Goal: Check status: Check status

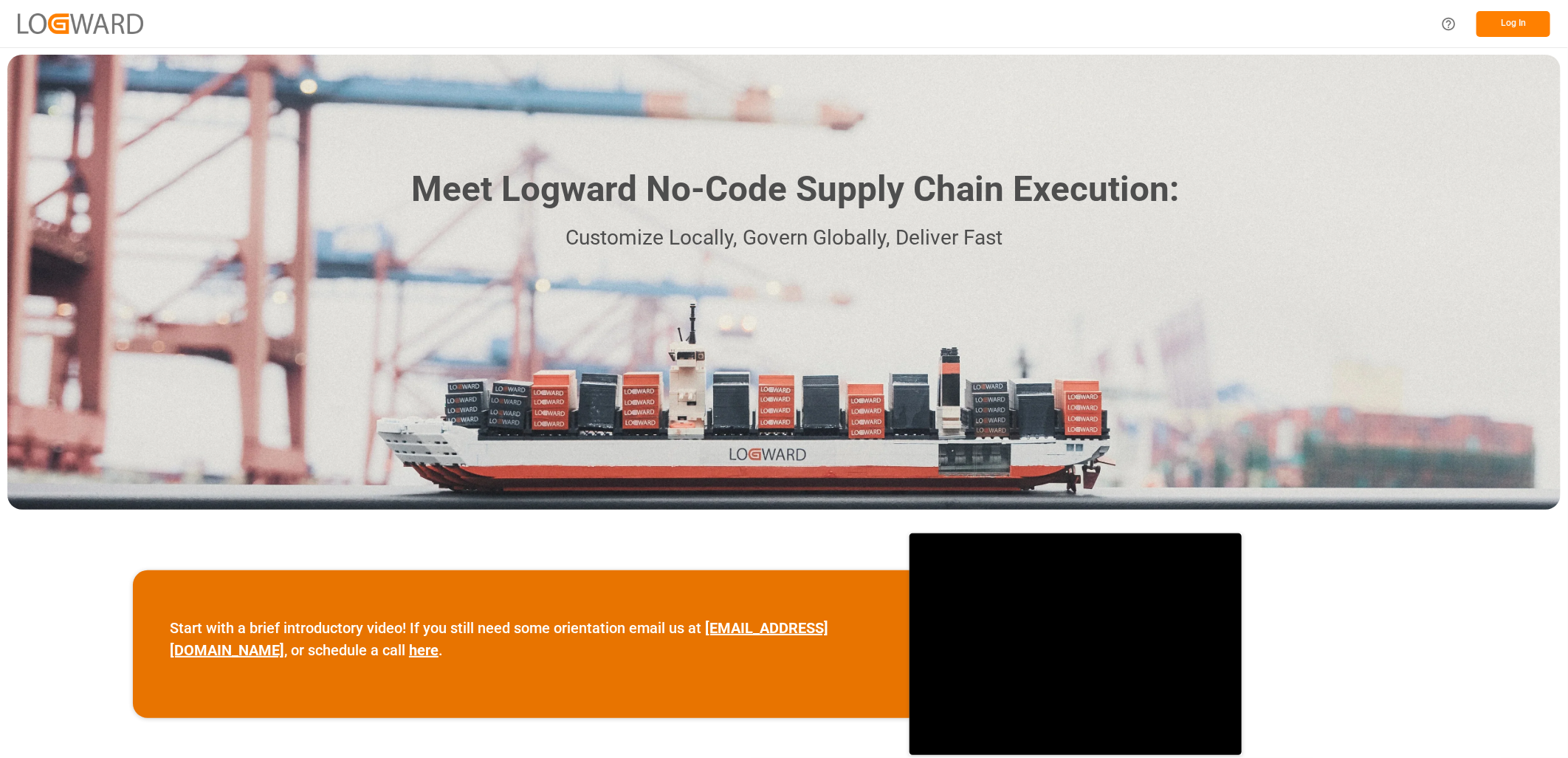
click at [1499, 23] on button "Log In" at bounding box center [1513, 24] width 74 height 26
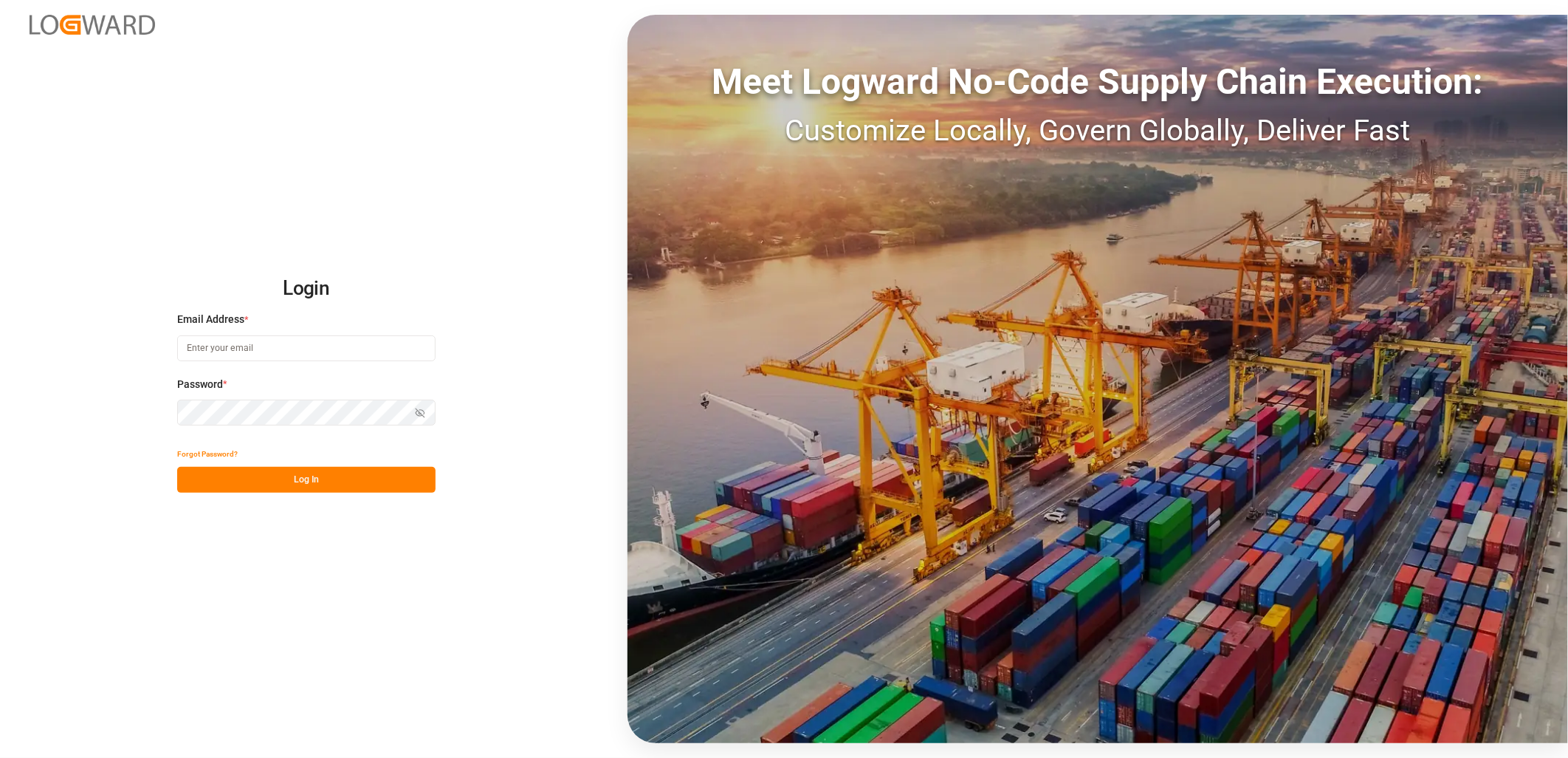
type input "[PERSON_NAME][EMAIL_ADDRESS][PERSON_NAME][DOMAIN_NAME]"
click at [293, 482] on button "Log In" at bounding box center [307, 480] width 258 height 26
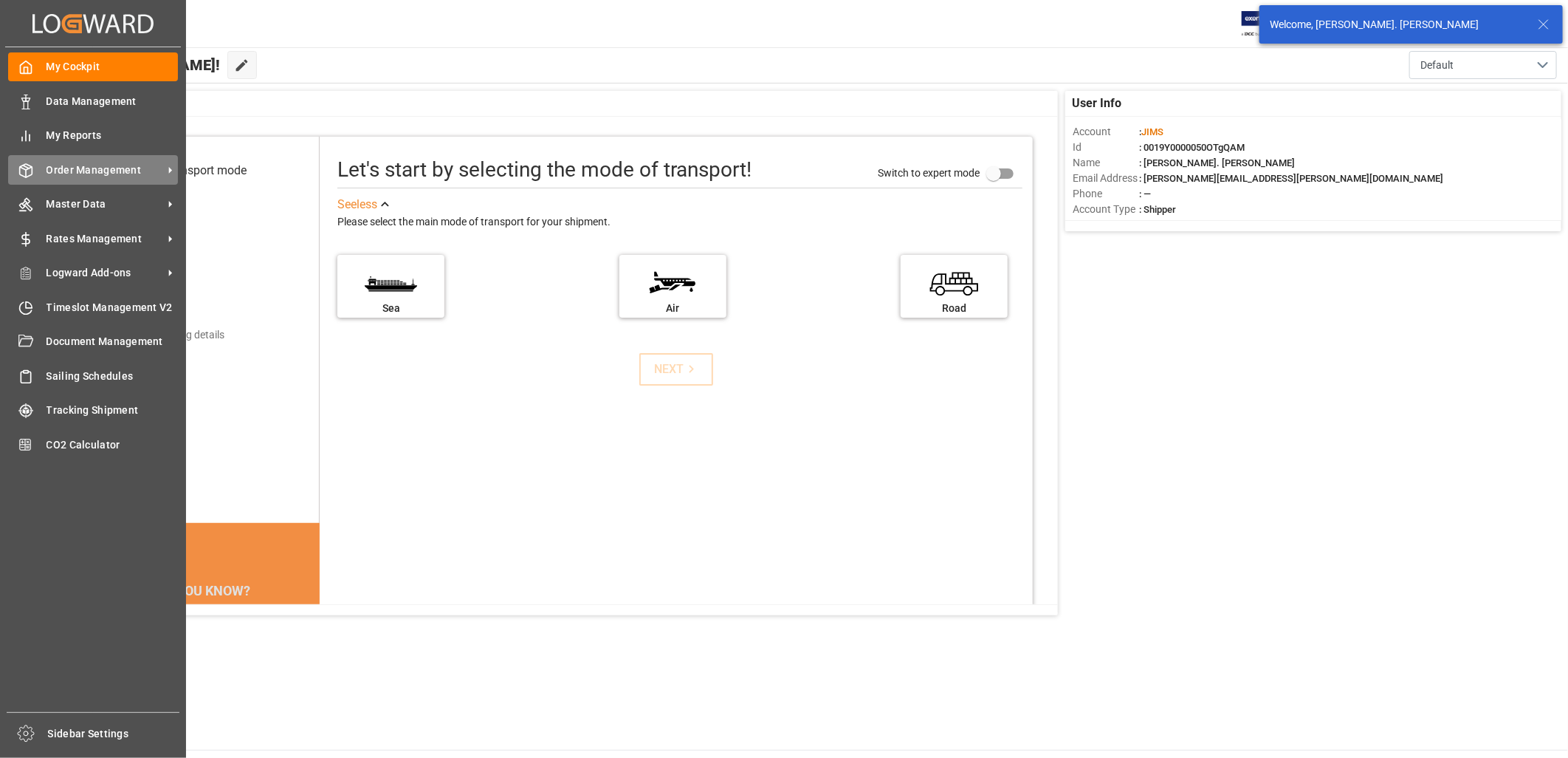
click at [99, 172] on span "Order Management" at bounding box center [105, 171] width 117 height 16
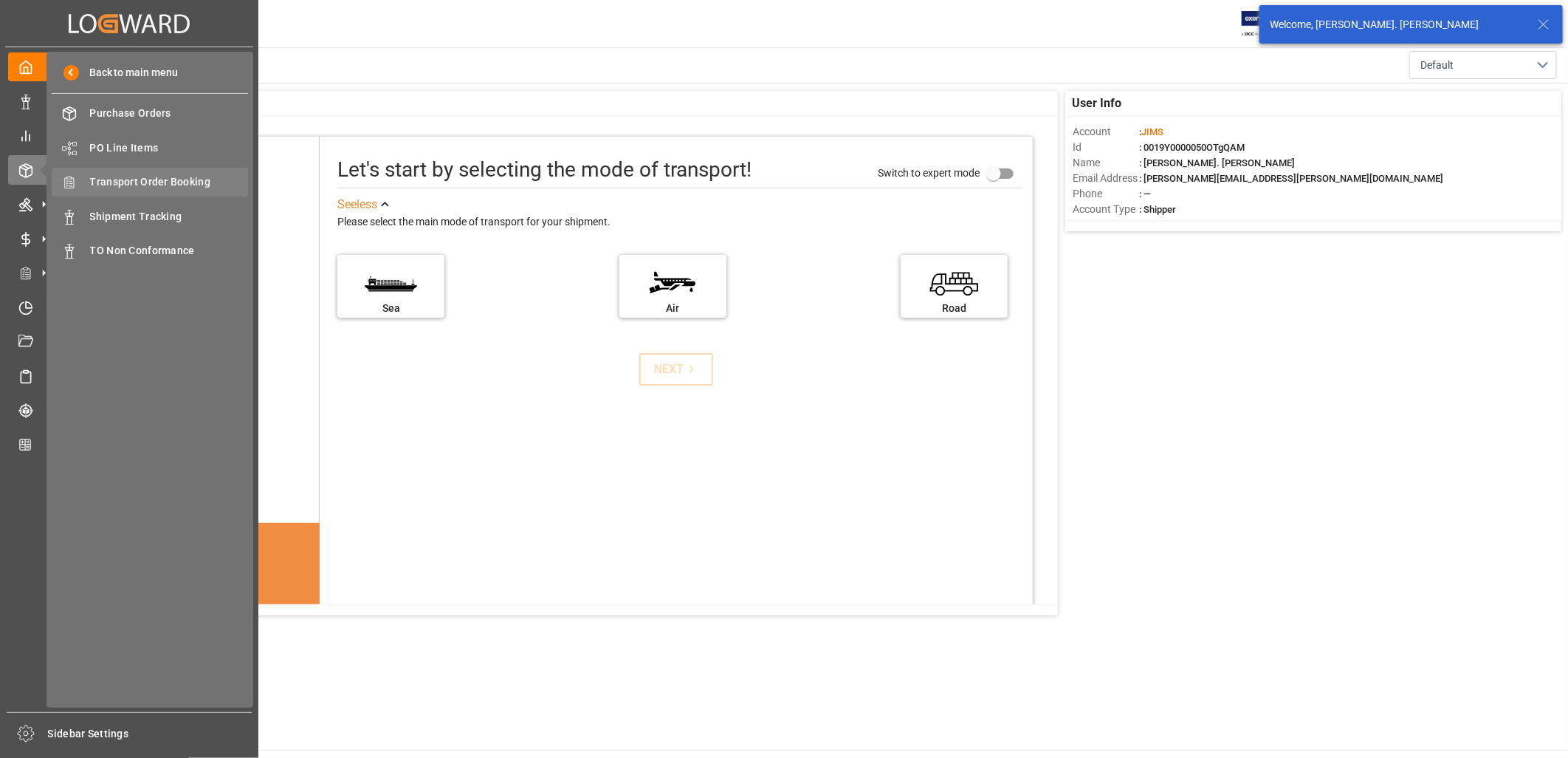
click at [150, 178] on span "Transport Order Booking" at bounding box center [169, 182] width 158 height 16
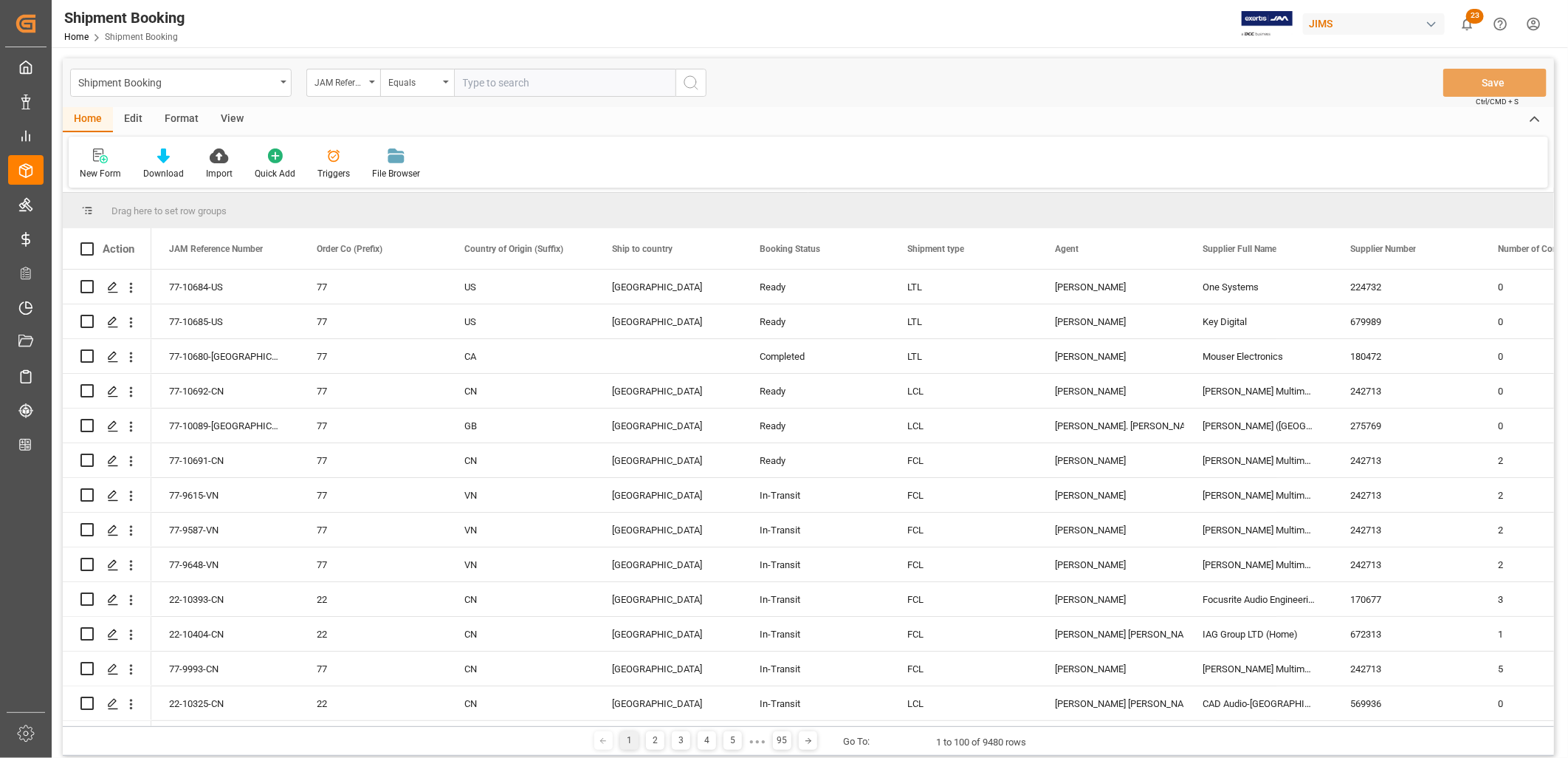
click at [463, 78] on input "text" at bounding box center [565, 82] width 222 height 28
type input "22-10223-ID"
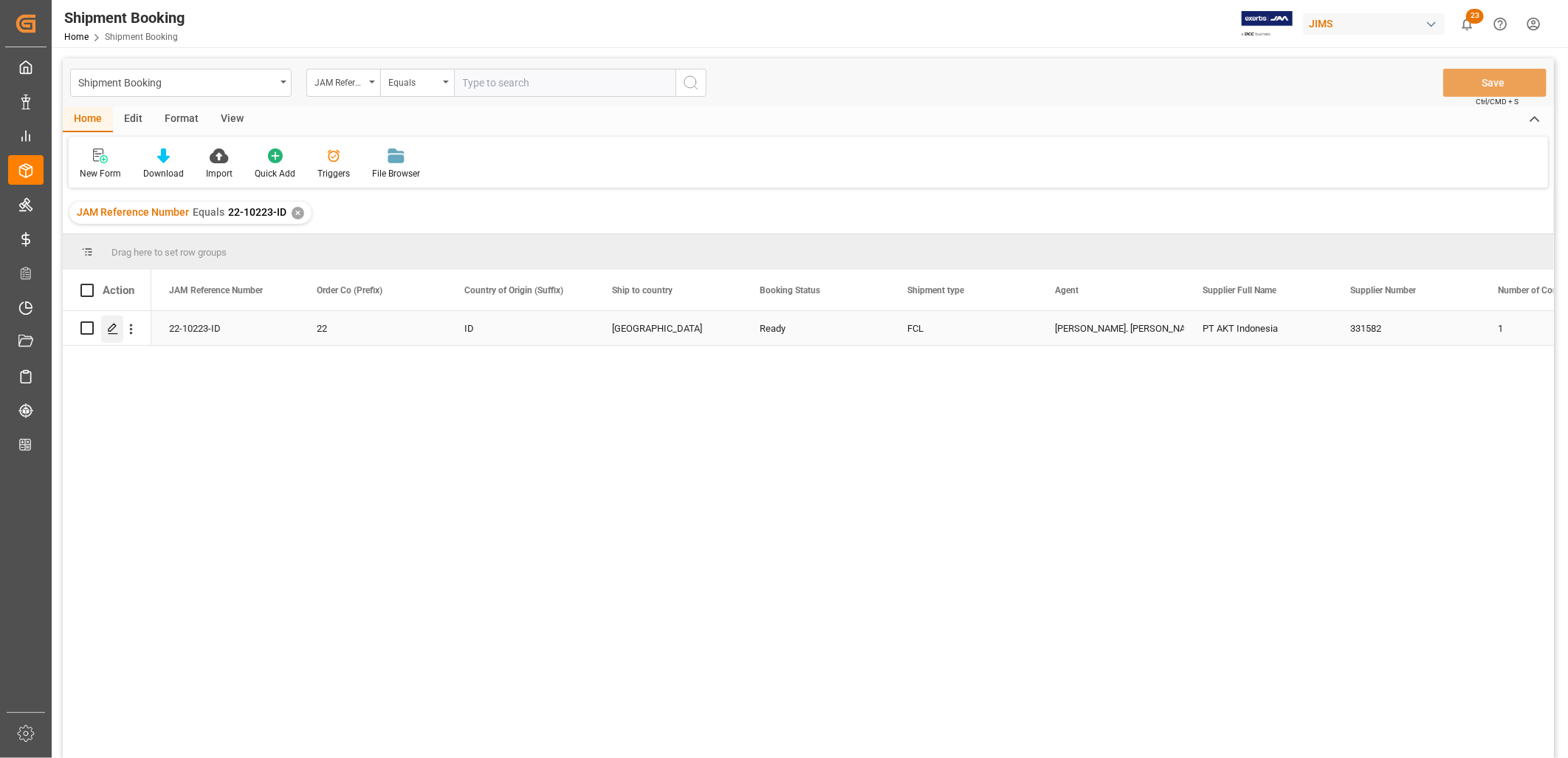
click at [112, 330] on icon "Press SPACE to select this row." at bounding box center [113, 329] width 12 height 12
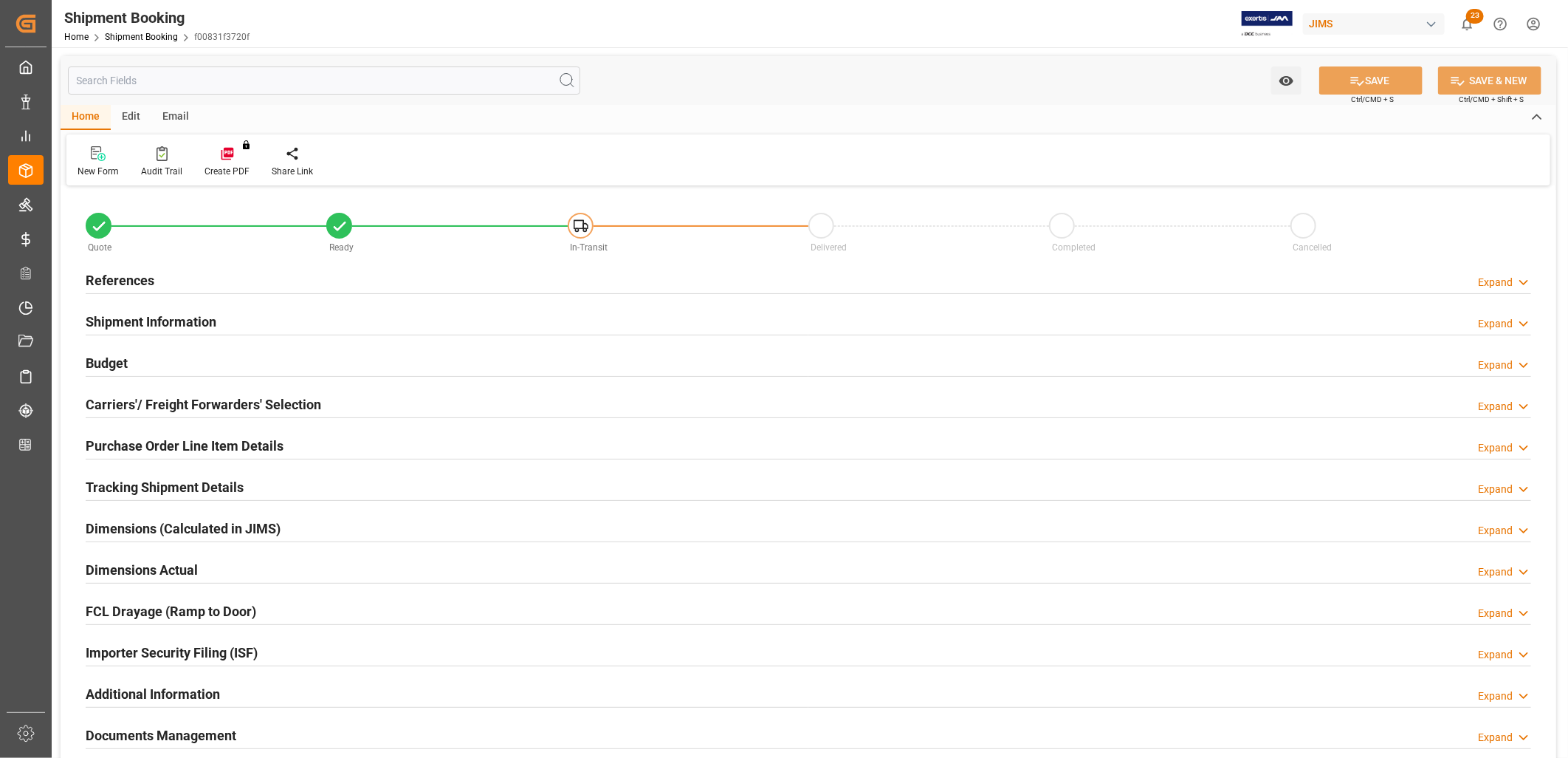
type input "1"
type input "[DATE]"
click at [134, 277] on h2 "References" at bounding box center [119, 280] width 68 height 20
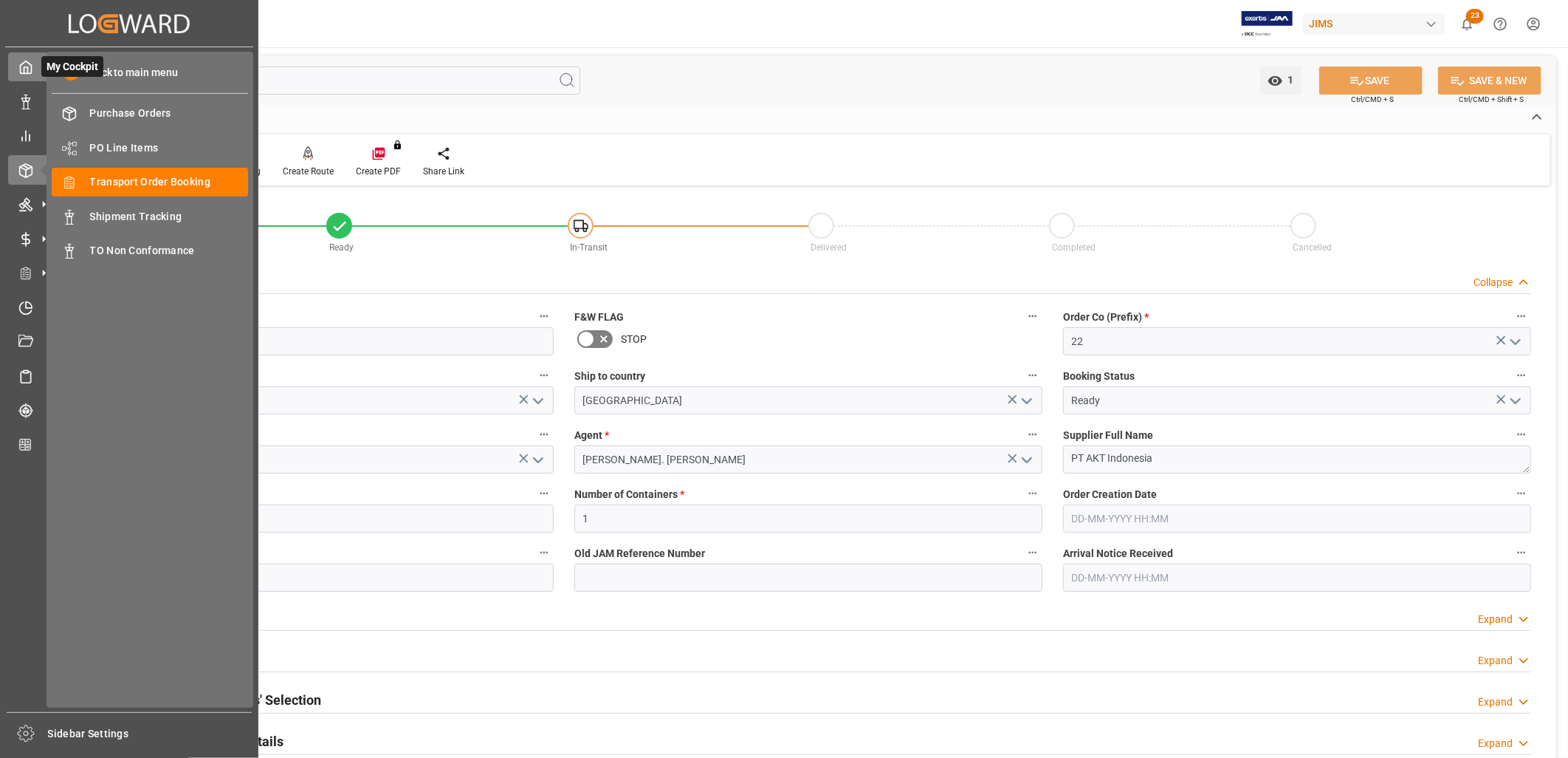
click at [27, 68] on polyline at bounding box center [26, 70] width 3 height 6
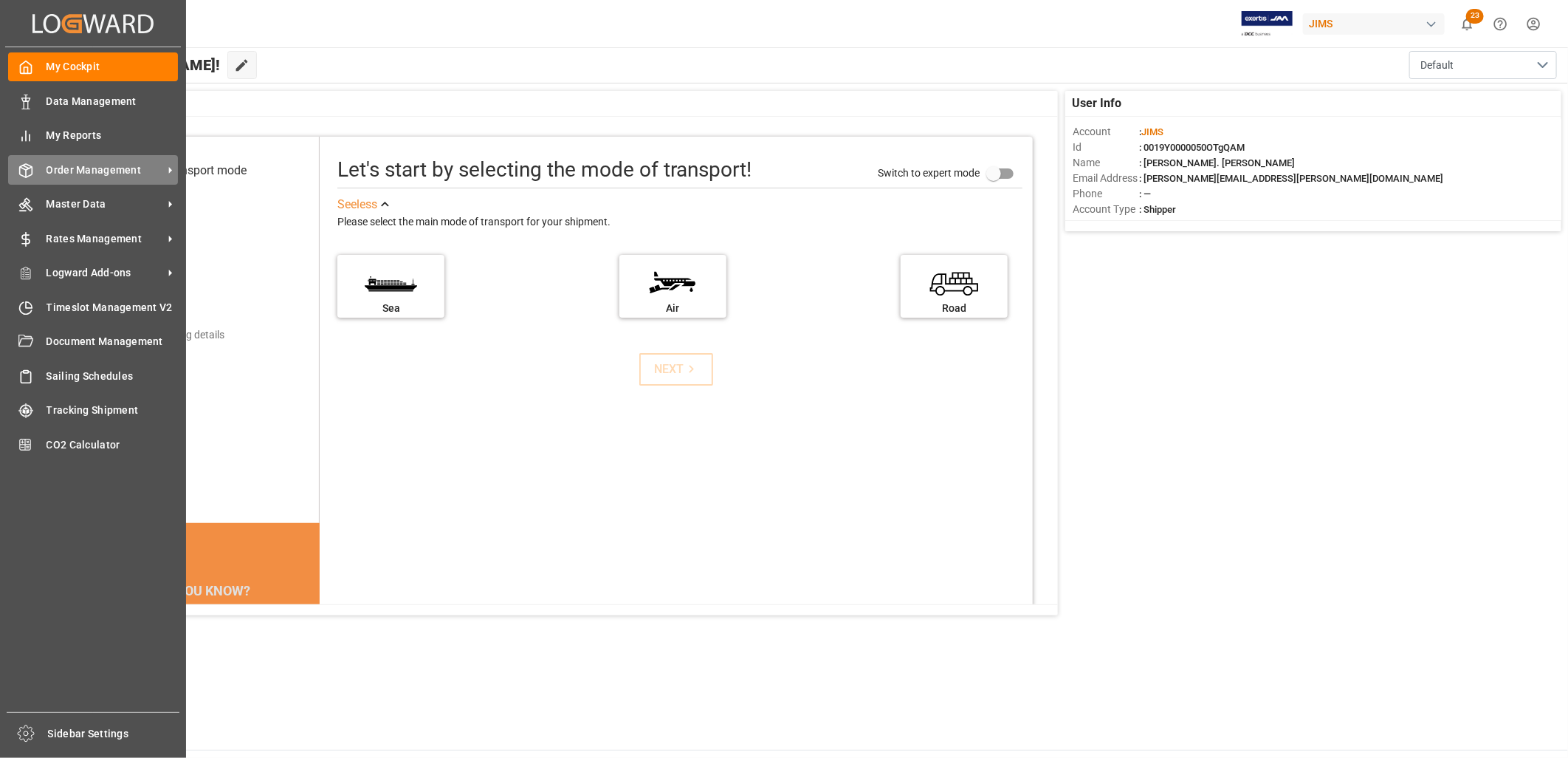
click at [115, 163] on span "Order Management" at bounding box center [105, 171] width 117 height 16
click at [131, 165] on span "Order Management" at bounding box center [105, 171] width 117 height 16
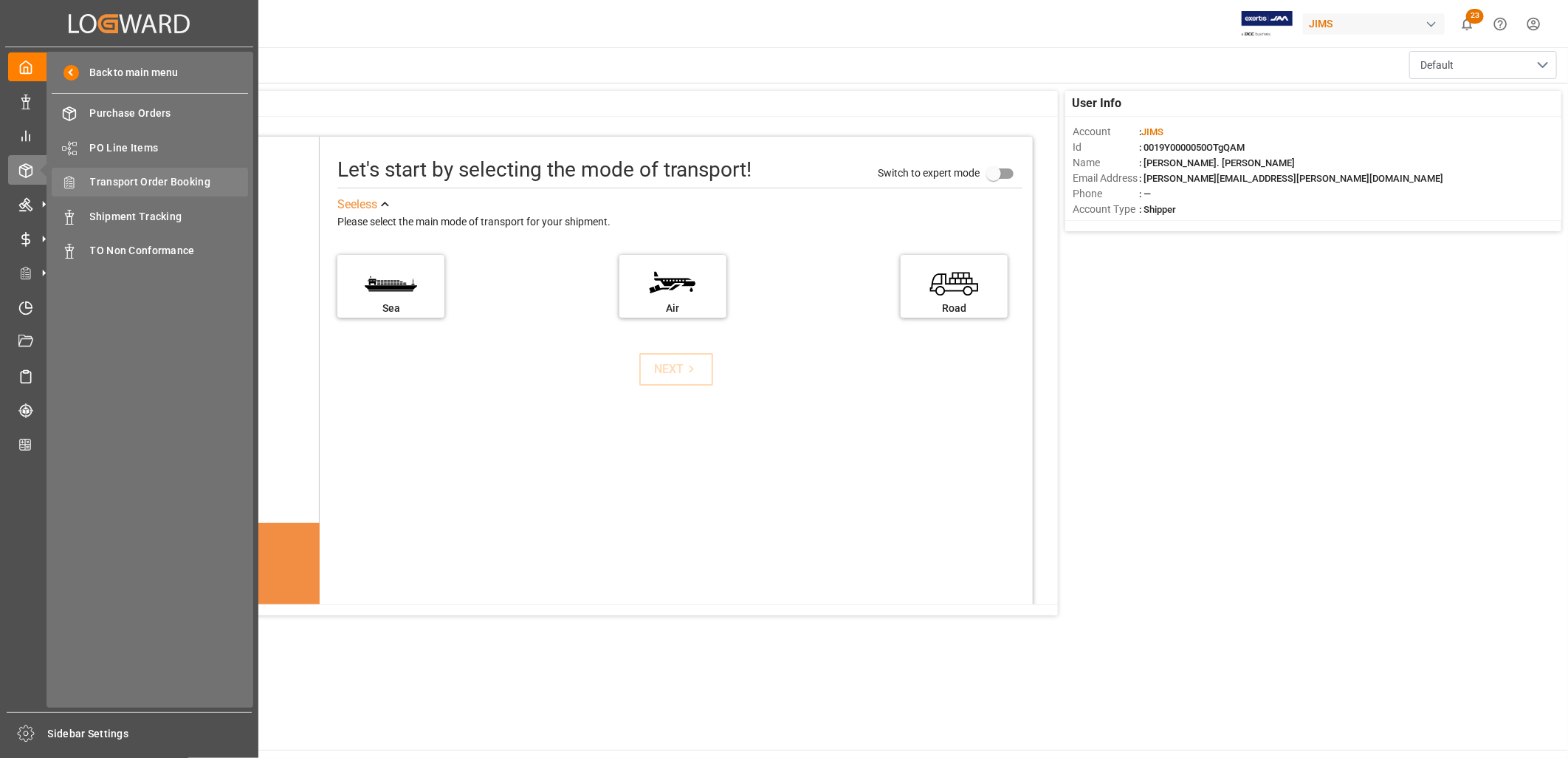
click at [175, 178] on span "Transport Order Booking" at bounding box center [169, 182] width 158 height 16
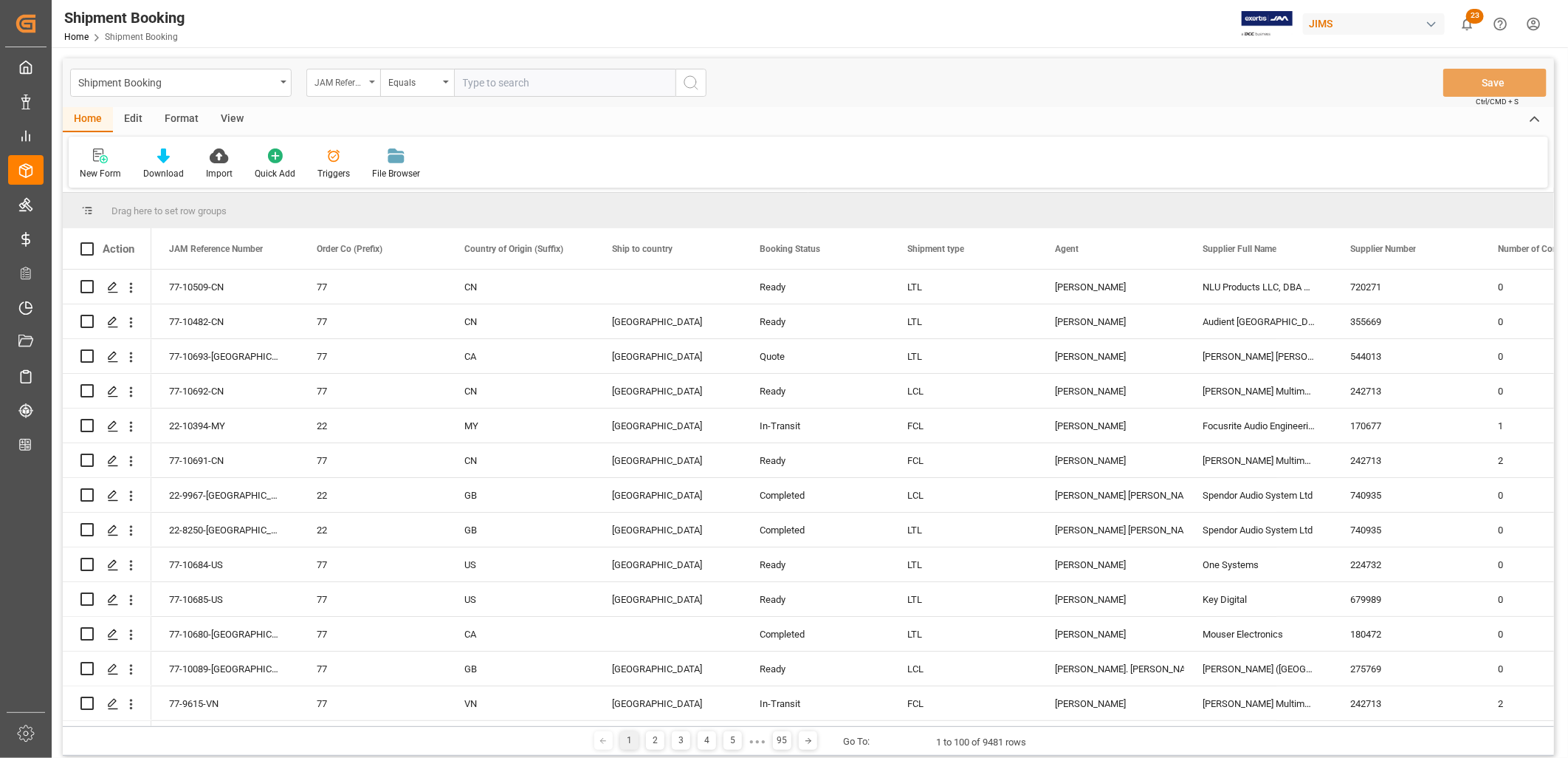
click at [372, 78] on div "JAM Reference Number" at bounding box center [343, 82] width 74 height 28
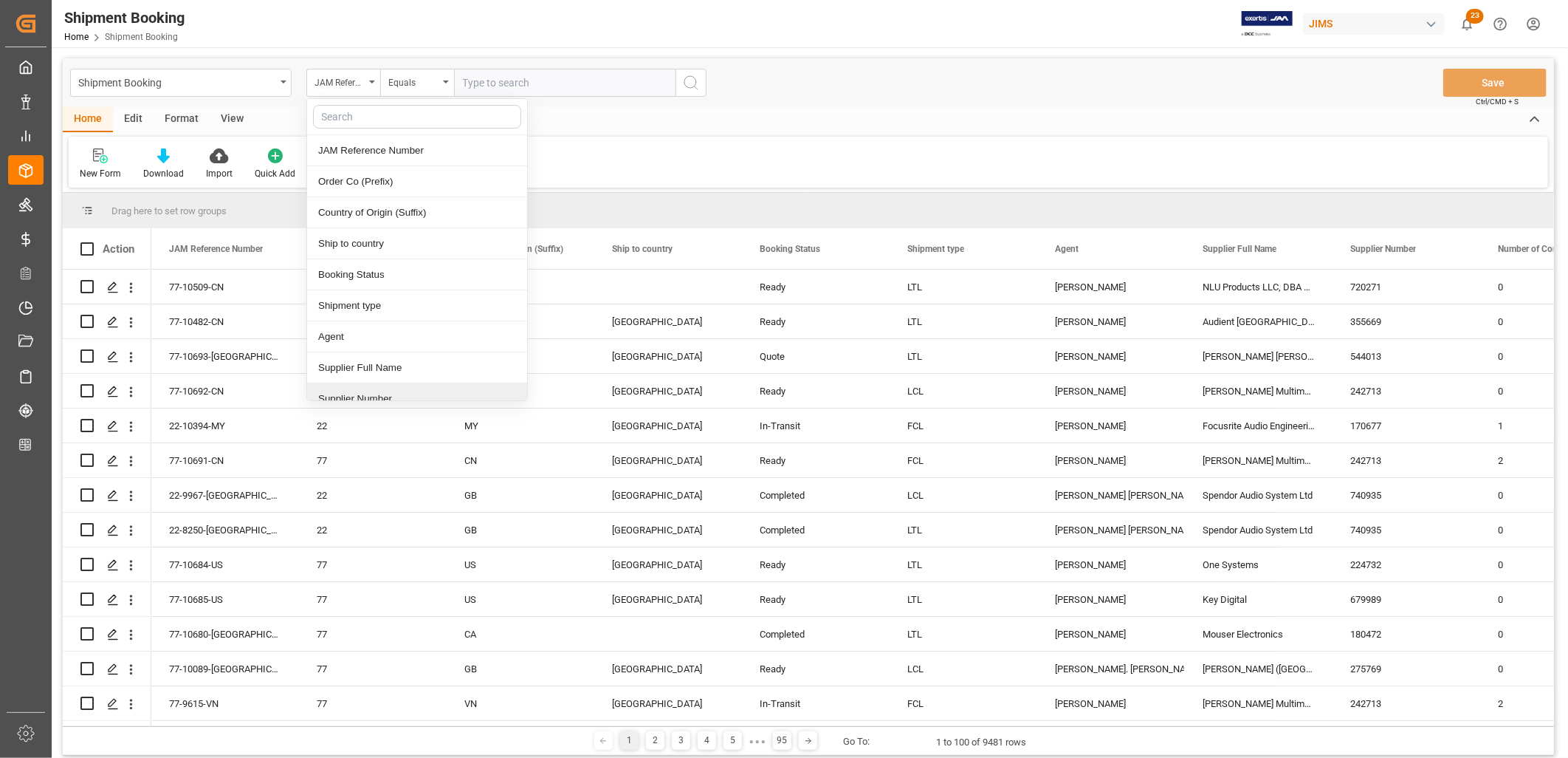
click at [387, 394] on div "Supplier Number" at bounding box center [417, 398] width 220 height 31
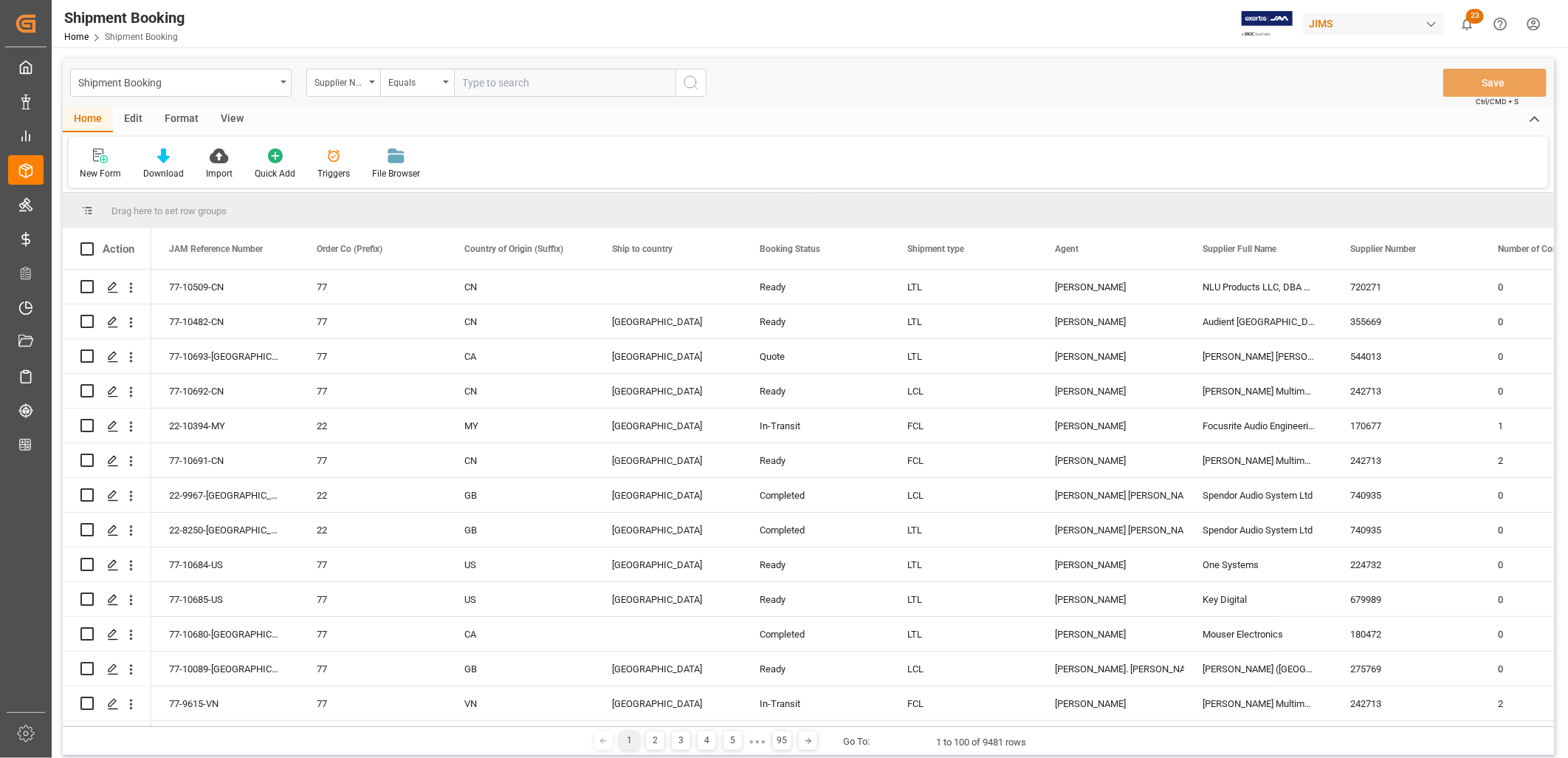
click at [487, 84] on input "text" at bounding box center [565, 82] width 222 height 28
type input "331582"
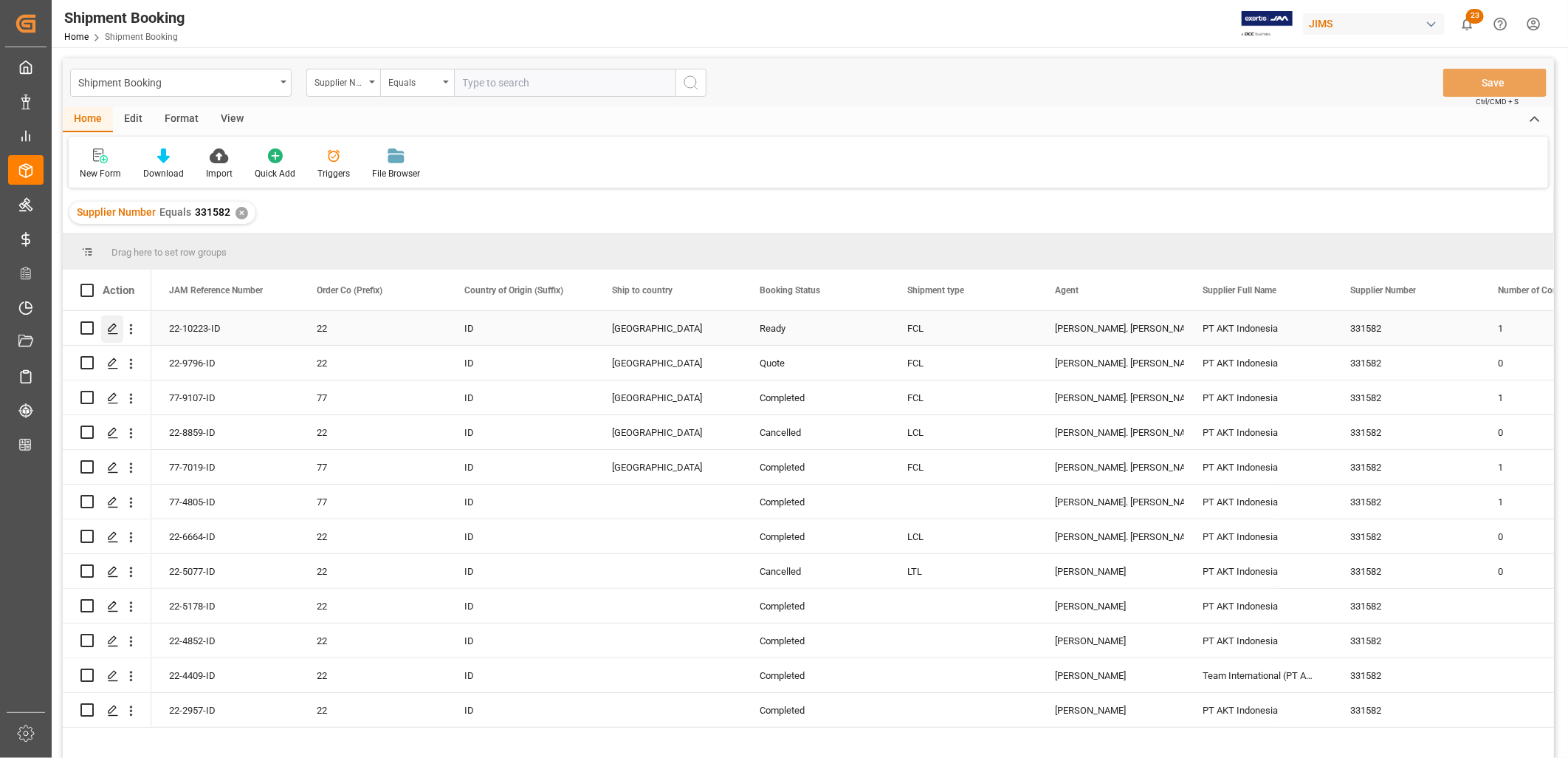
click at [113, 328] on polygon "Press SPACE to select this row." at bounding box center [112, 327] width 8 height 8
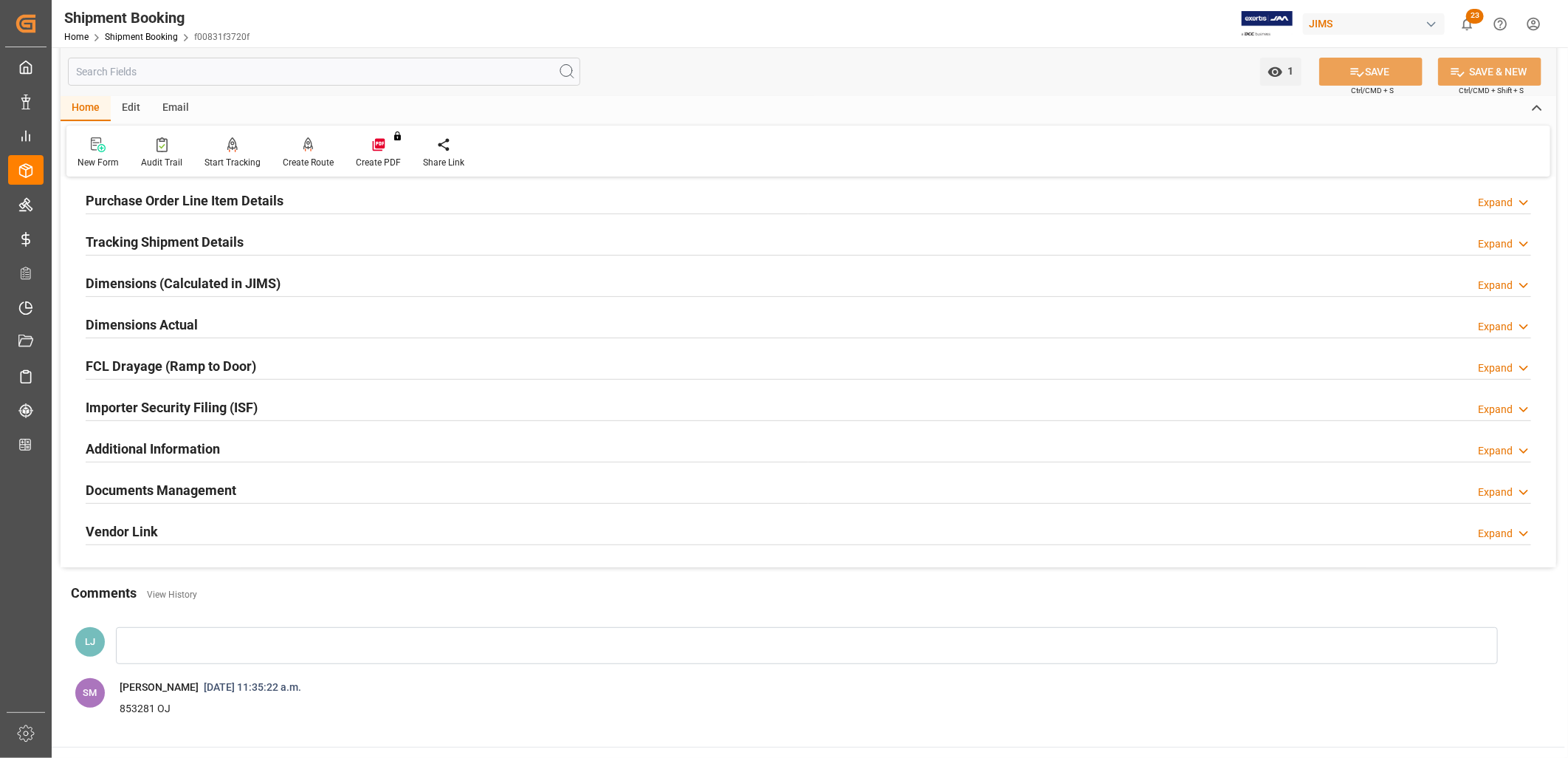
scroll to position [246, 0]
click at [213, 489] on h2 "Documents Management" at bounding box center [161, 489] width 151 height 20
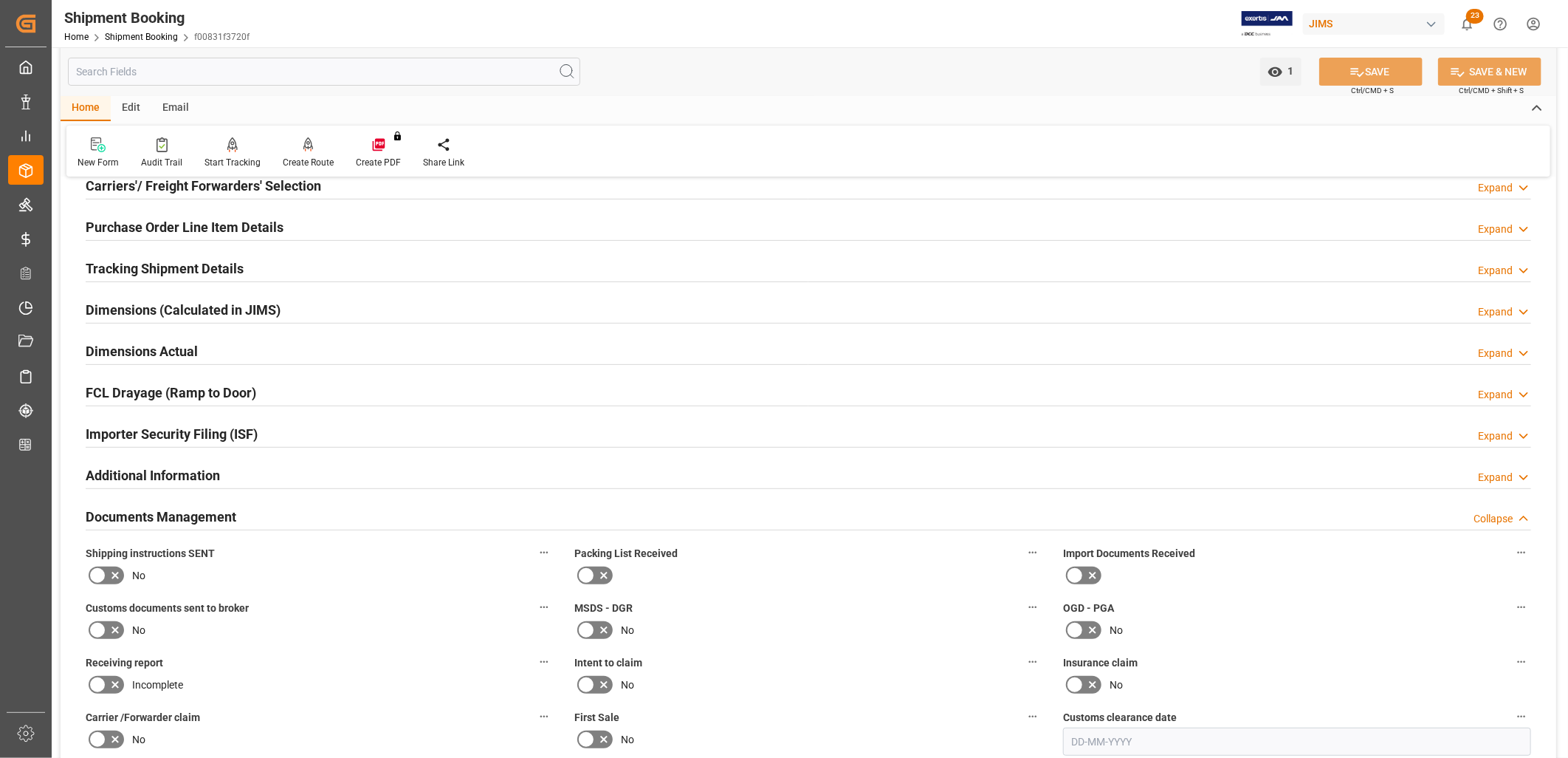
scroll to position [0, 0]
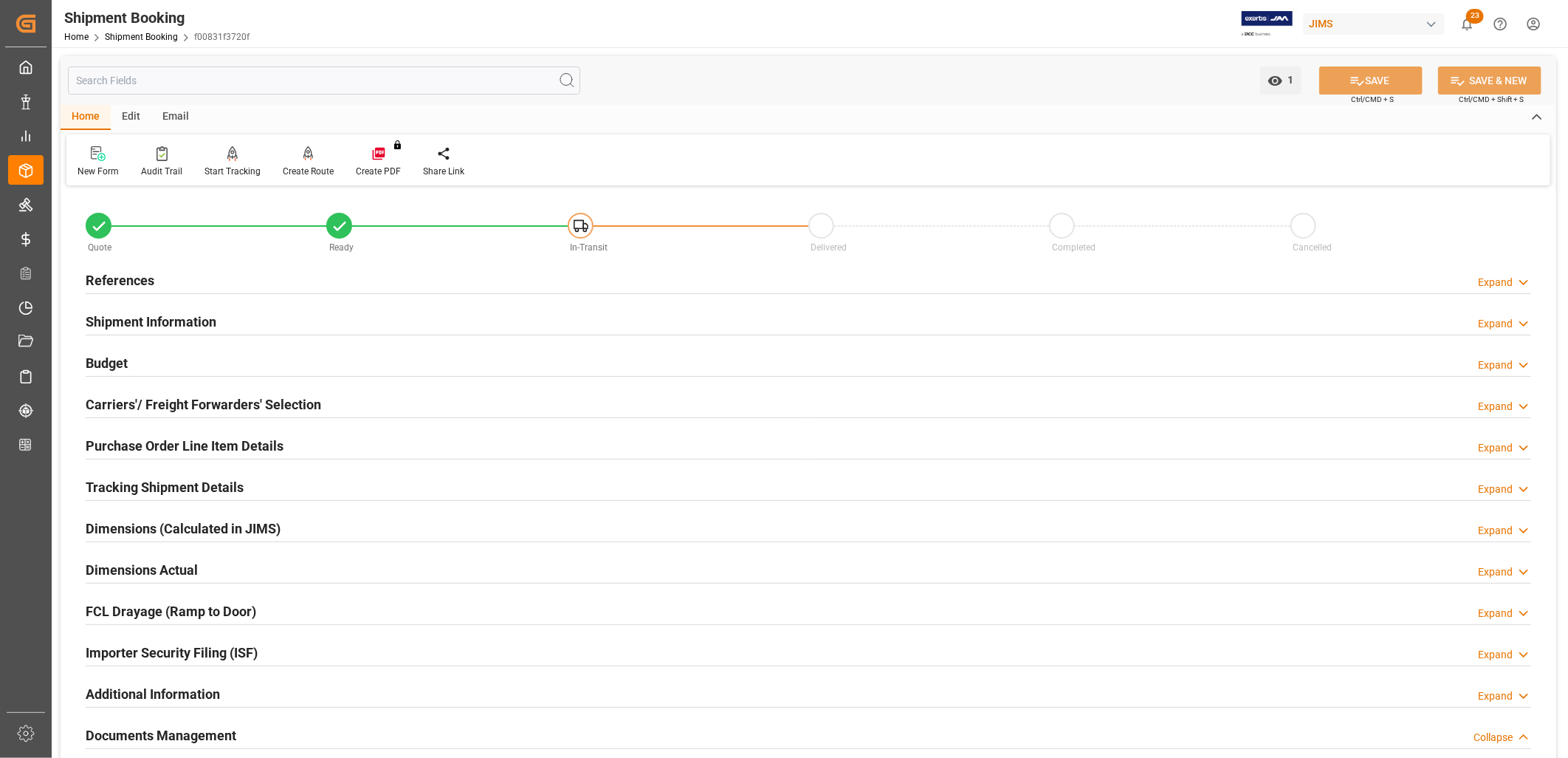
click at [143, 276] on h2 "References" at bounding box center [119, 280] width 68 height 20
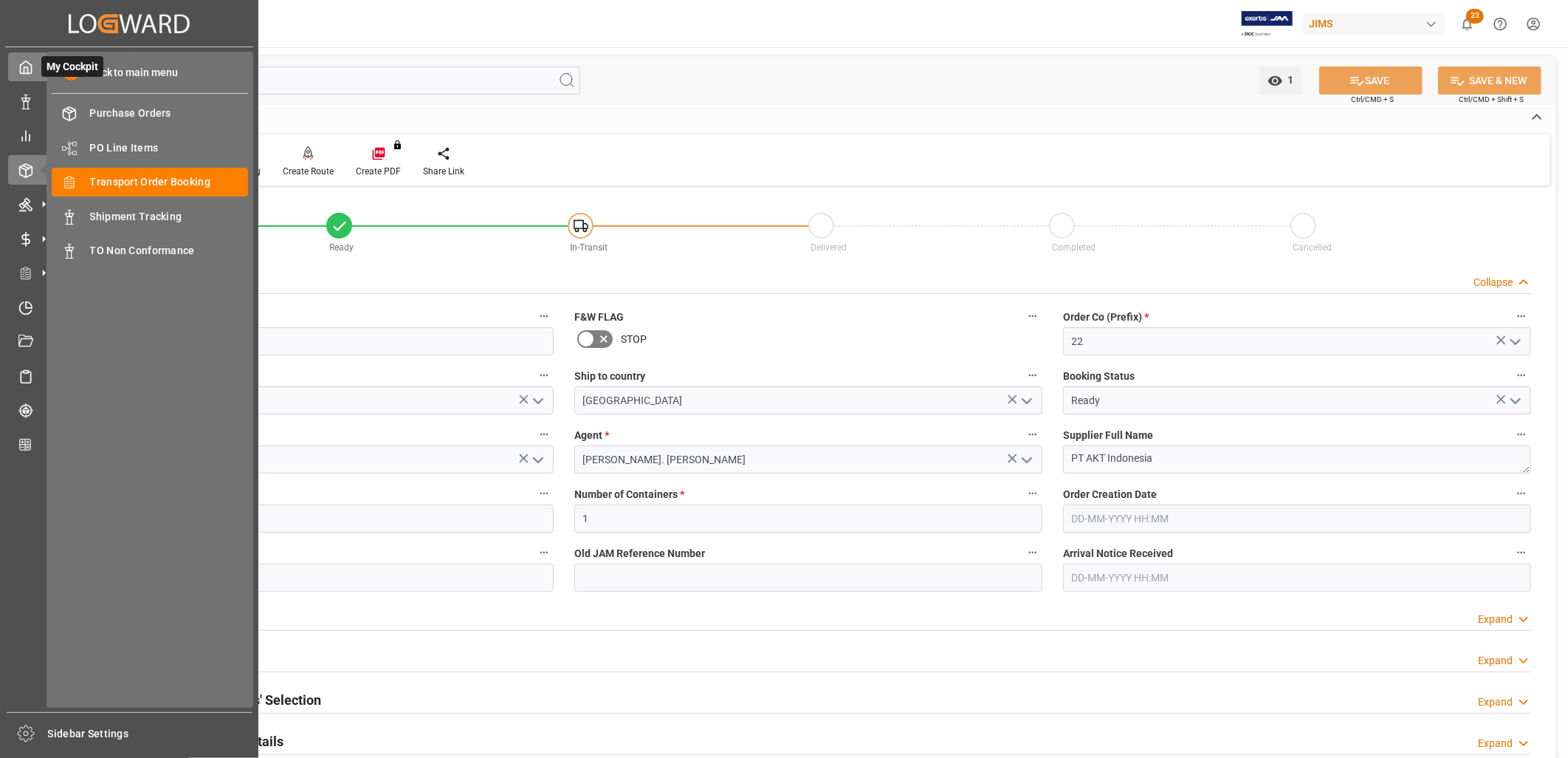
click at [31, 68] on icon at bounding box center [26, 68] width 11 height 12
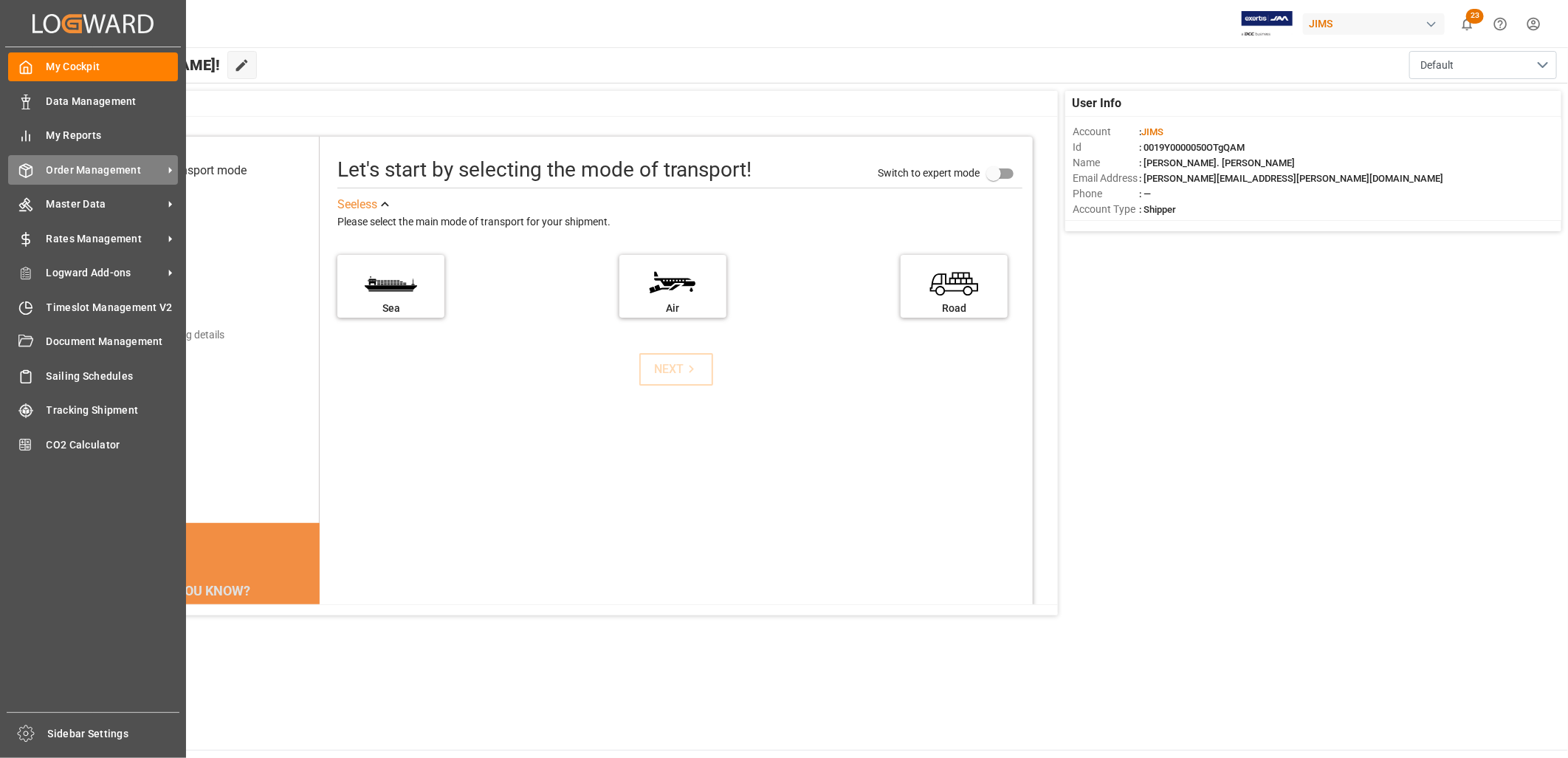
click at [116, 165] on span "Order Management" at bounding box center [105, 171] width 117 height 16
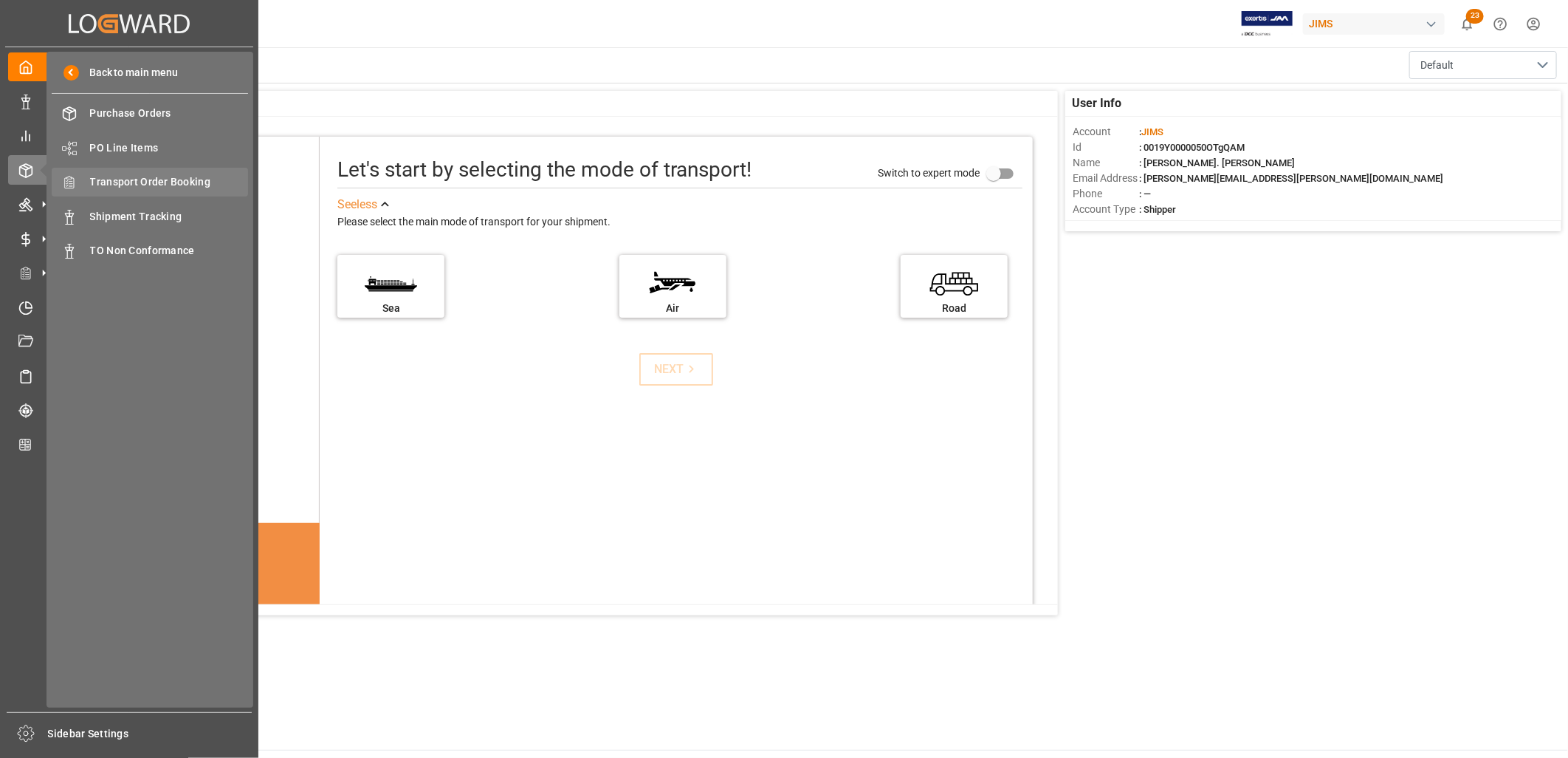
click at [172, 178] on span "Transport Order Booking" at bounding box center [169, 182] width 158 height 16
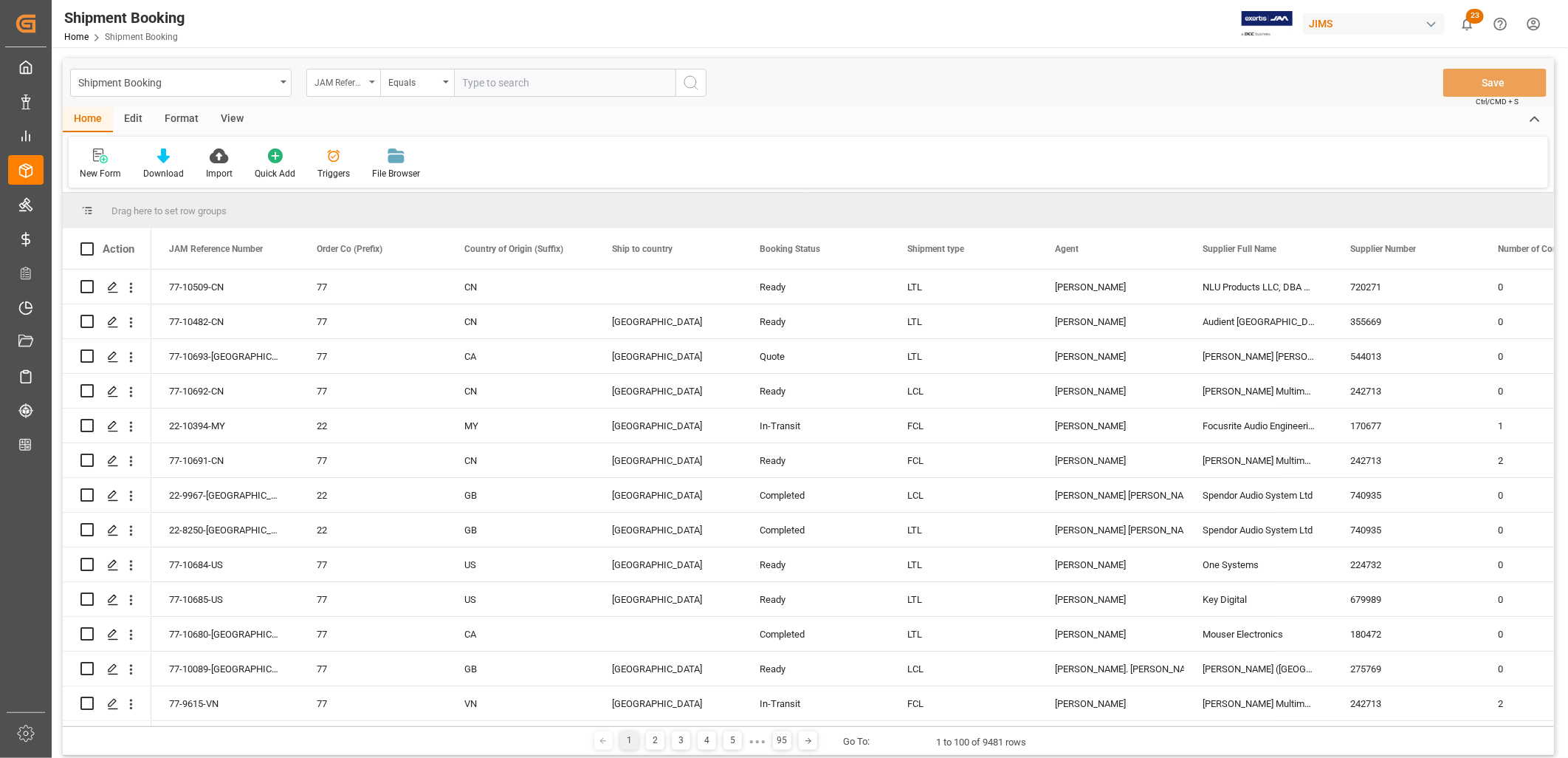
click at [374, 76] on div "JAM Reference Number" at bounding box center [343, 82] width 74 height 28
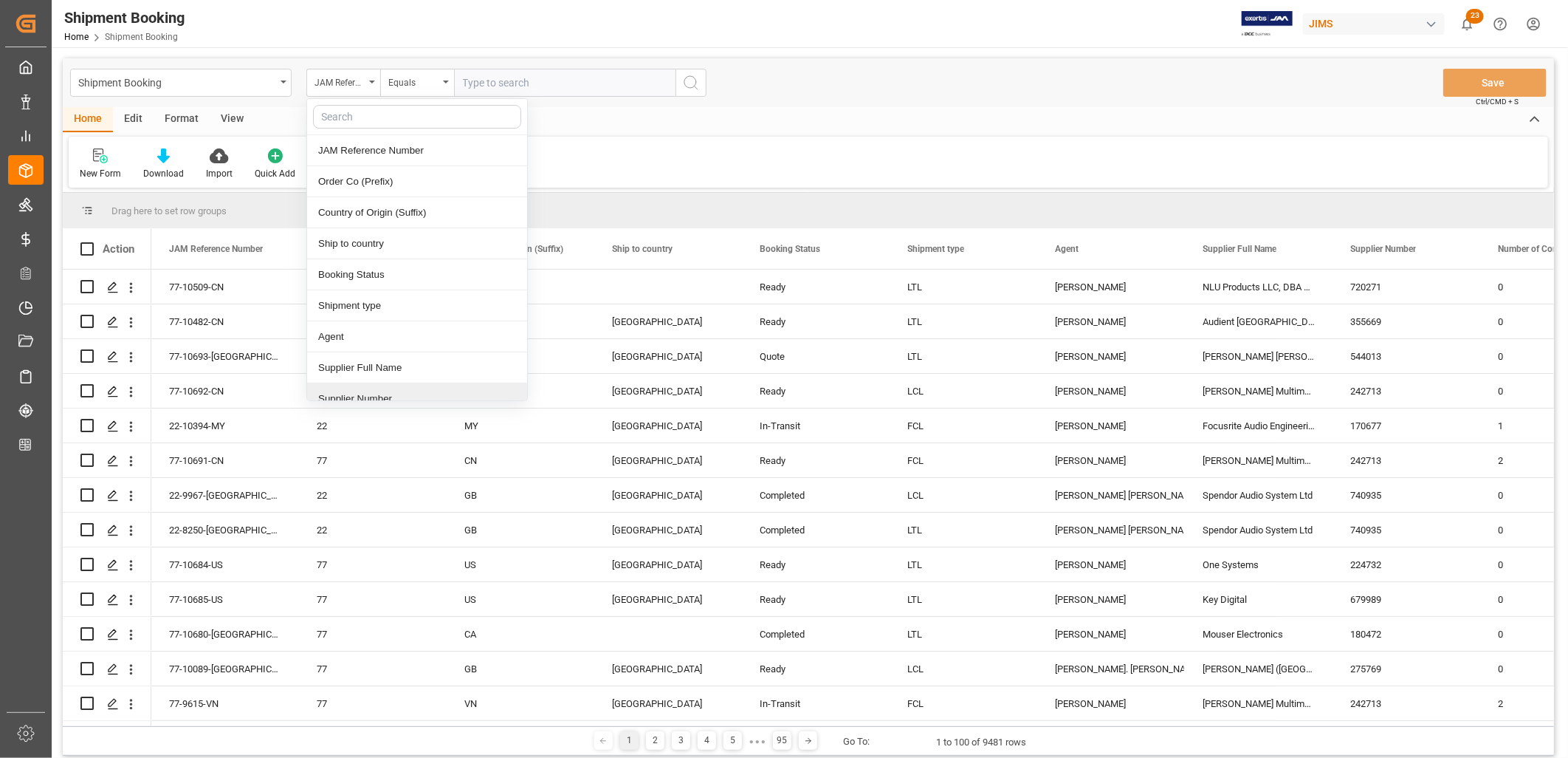
click at [385, 396] on div "Supplier Number" at bounding box center [417, 398] width 220 height 31
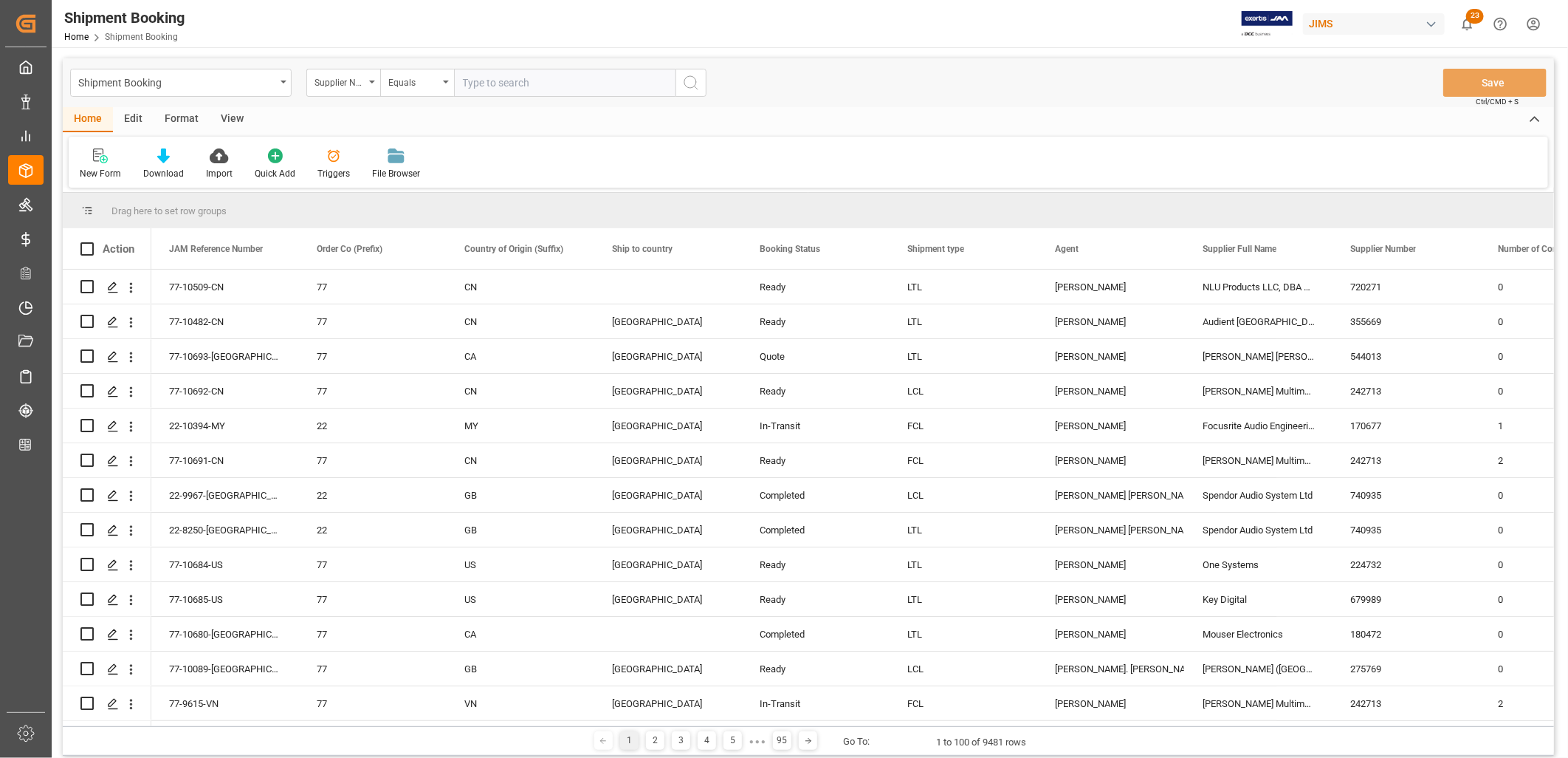
click at [497, 75] on input "text" at bounding box center [565, 82] width 222 height 28
type input "331582"
click at [692, 87] on icon "search button" at bounding box center [691, 82] width 17 height 17
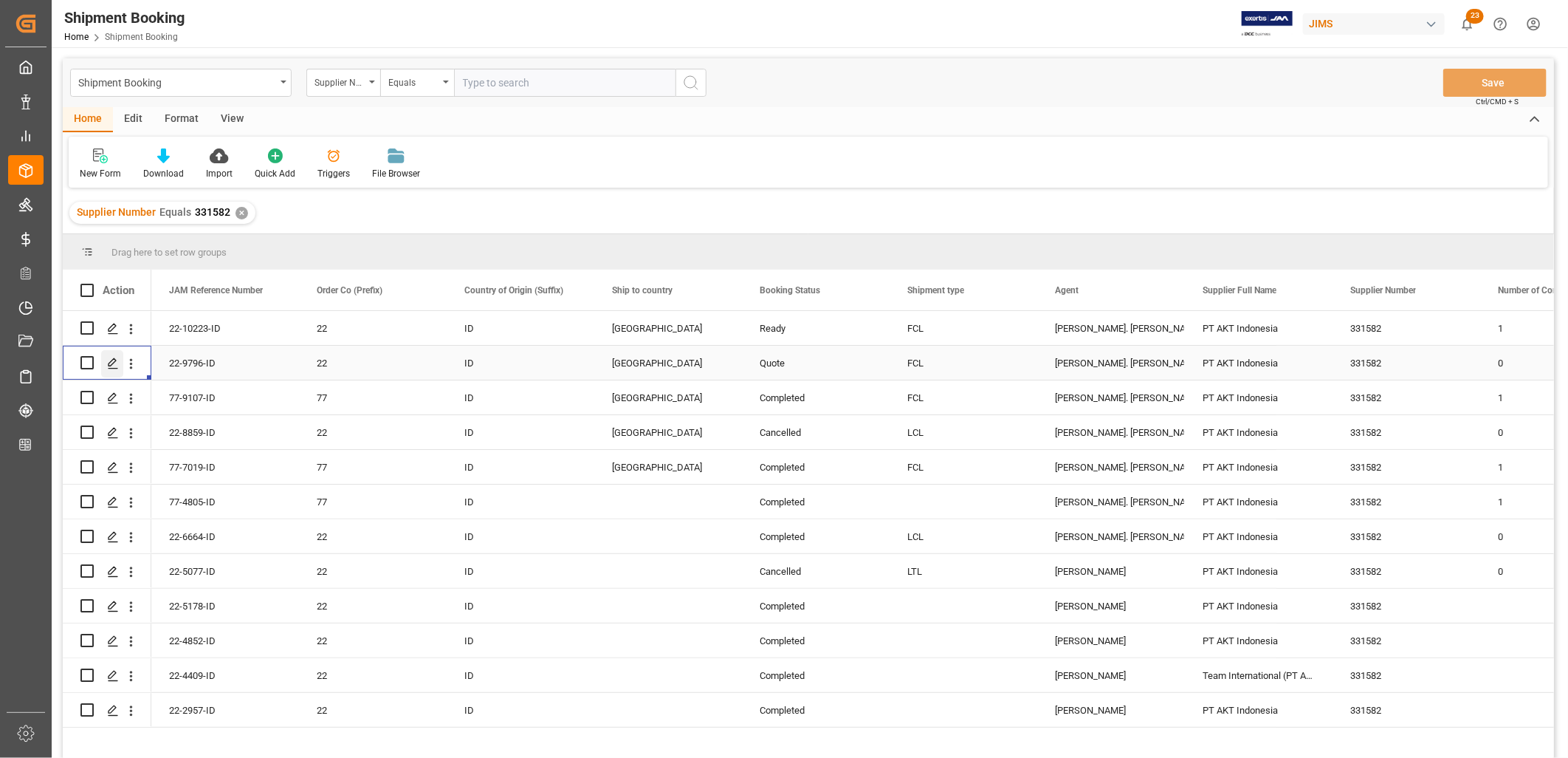
click at [112, 360] on polygon "Press SPACE to select this row." at bounding box center [112, 361] width 8 height 8
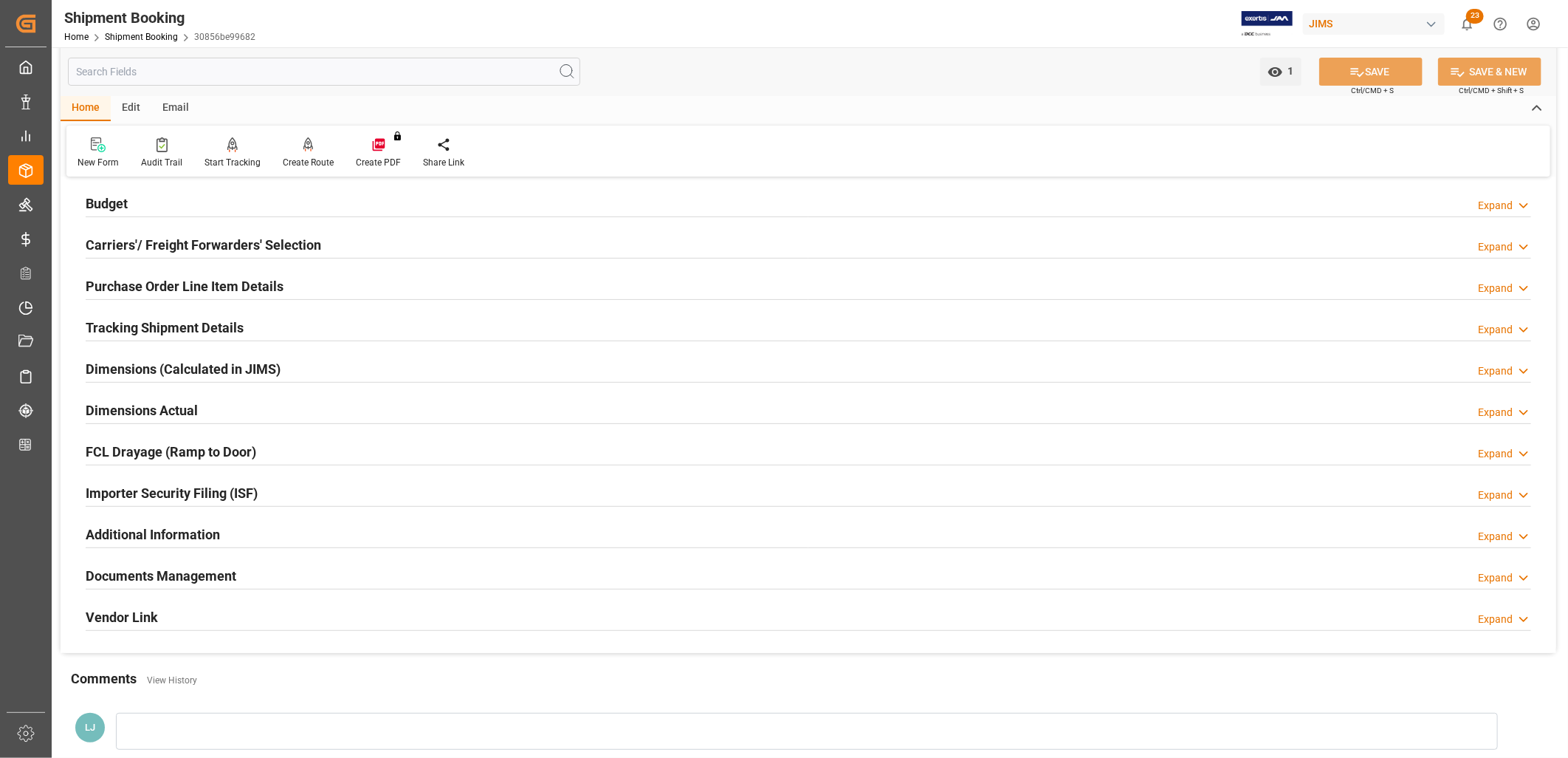
scroll to position [164, 0]
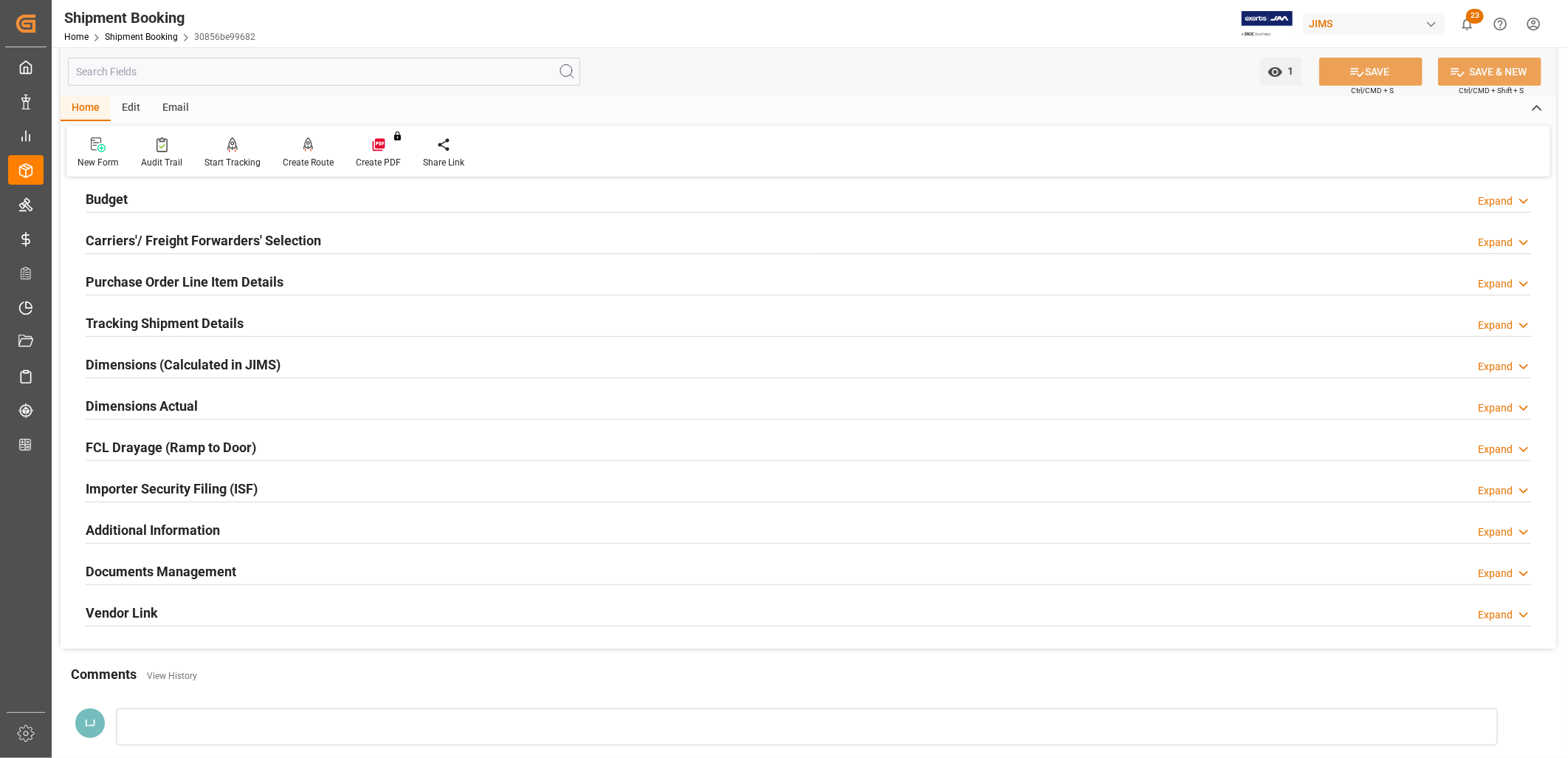
click at [205, 569] on h2 "Documents Management" at bounding box center [161, 571] width 151 height 20
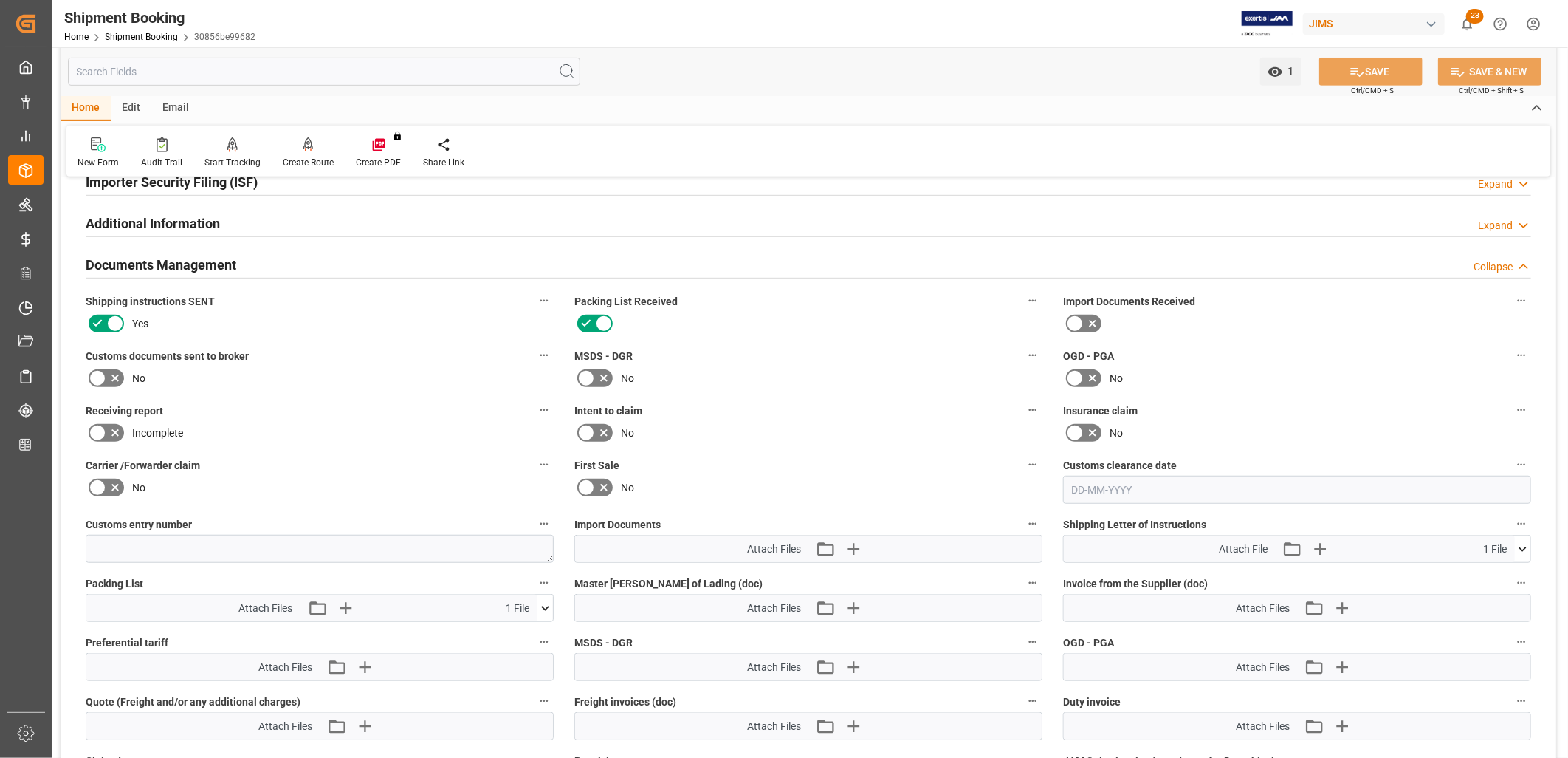
scroll to position [492, 0]
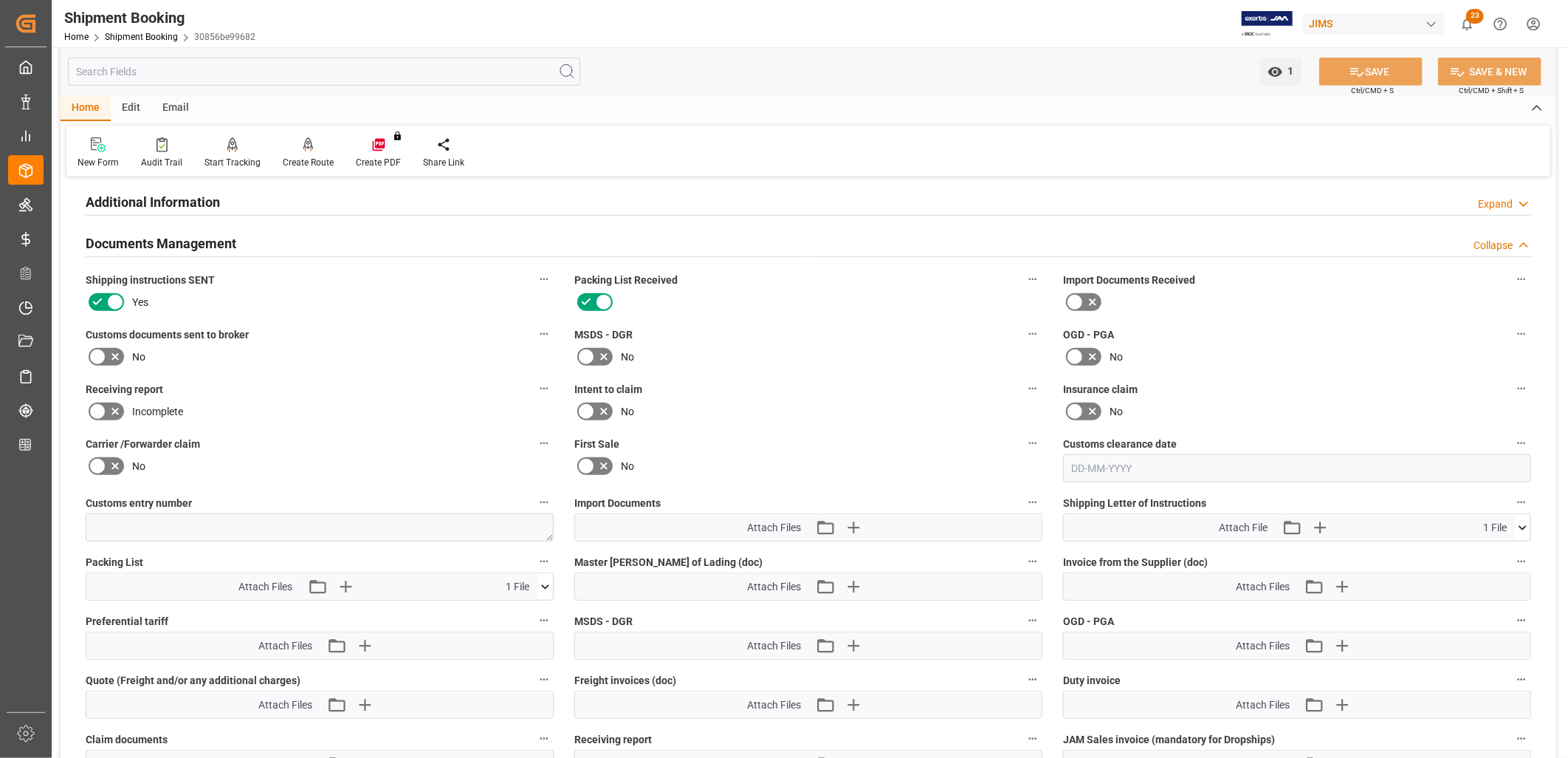
click at [543, 579] on icon at bounding box center [545, 586] width 16 height 16
click at [505, 609] on icon at bounding box center [506, 614] width 16 height 16
click at [544, 584] on icon at bounding box center [545, 586] width 8 height 4
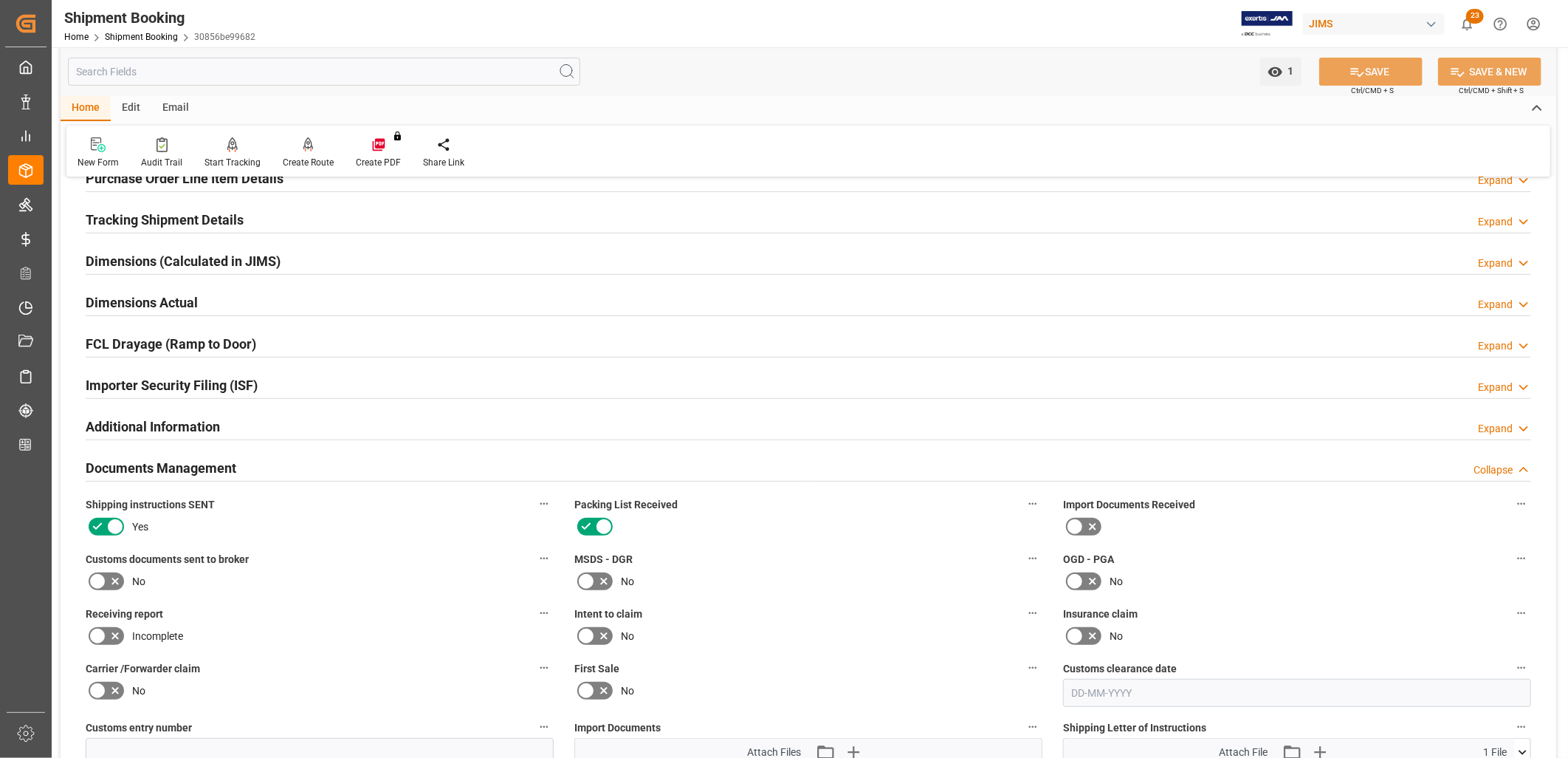
scroll to position [0, 0]
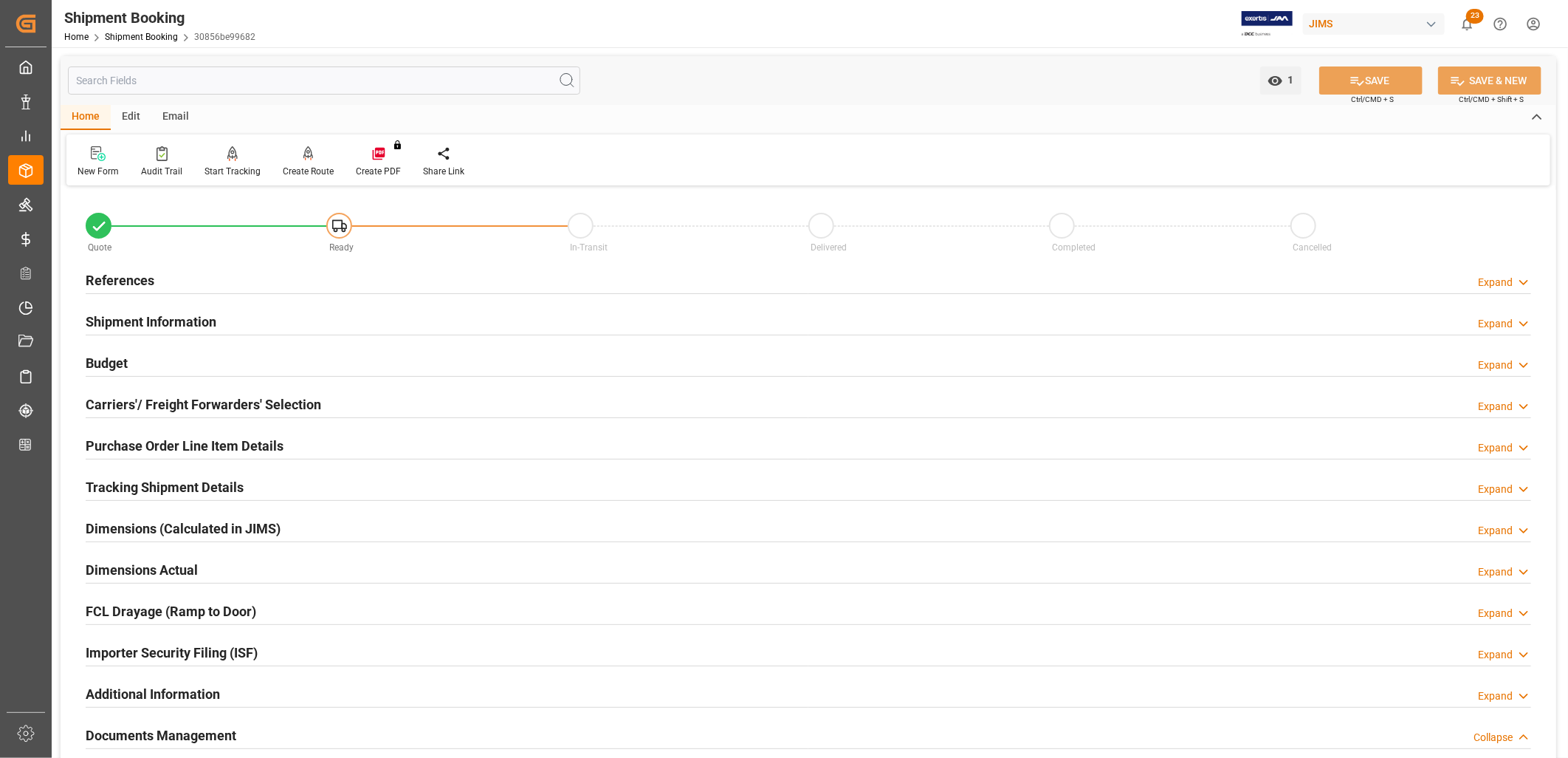
click at [139, 277] on h2 "References" at bounding box center [119, 280] width 68 height 20
